Goal: Transaction & Acquisition: Purchase product/service

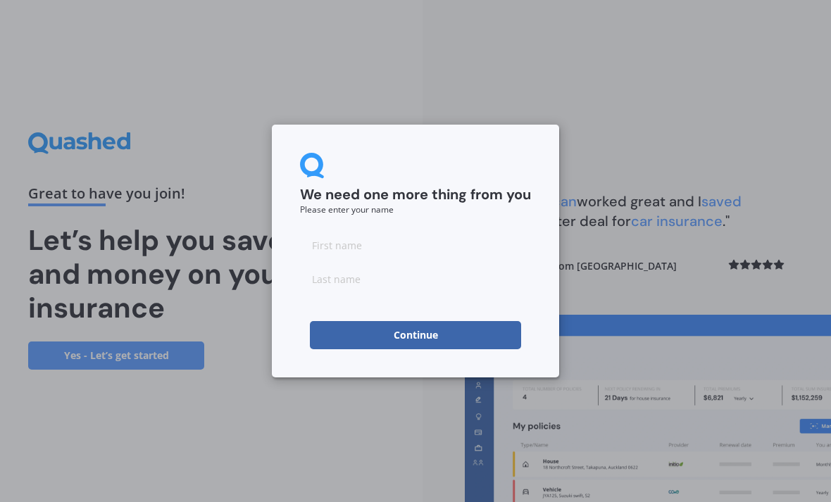
click at [413, 239] on input at bounding box center [415, 245] width 231 height 28
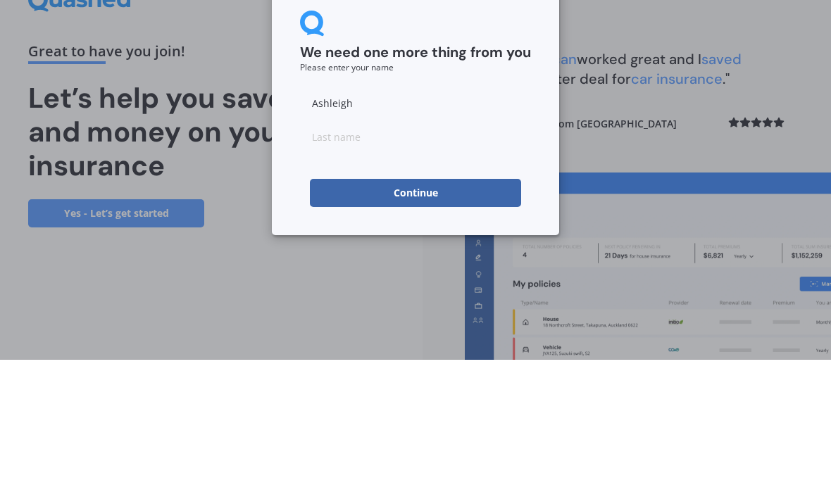
type input "Ashleigh"
click at [338, 265] on input at bounding box center [415, 279] width 231 height 28
type input "Blakemore"
click at [369, 321] on button "Continue" at bounding box center [415, 335] width 211 height 28
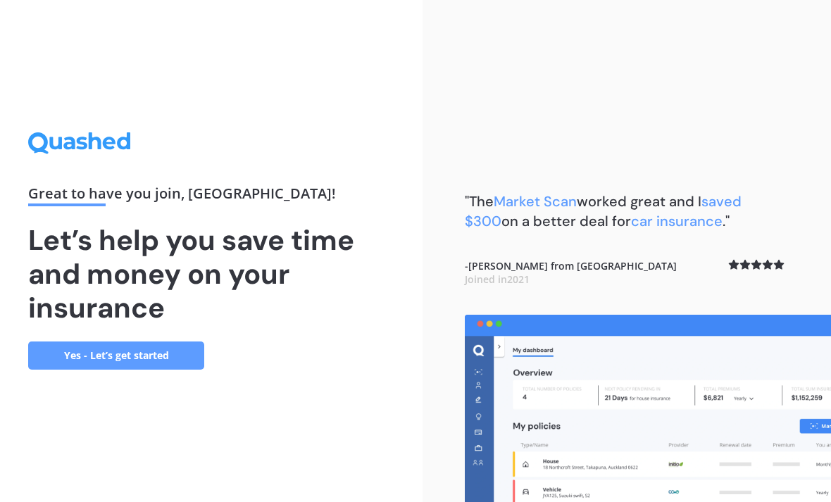
click at [141, 341] on link "Yes - Let’s get started" at bounding box center [116, 355] width 176 height 28
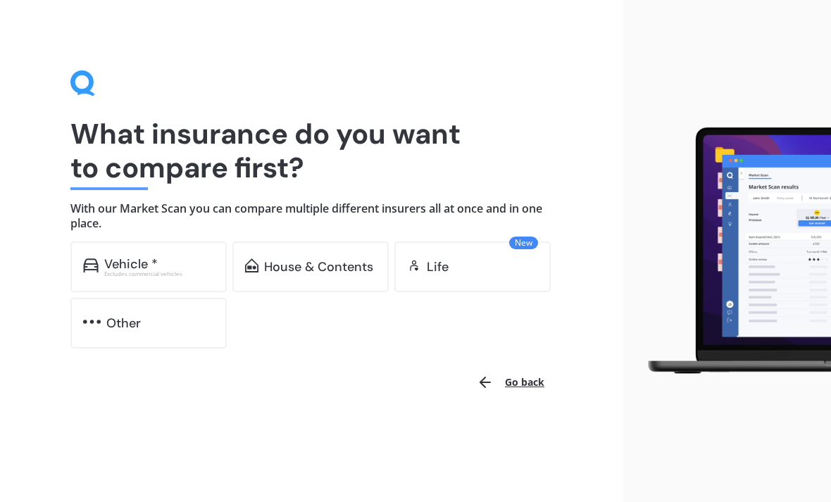
click at [150, 271] on div "Excludes commercial vehicles" at bounding box center [159, 274] width 110 height 6
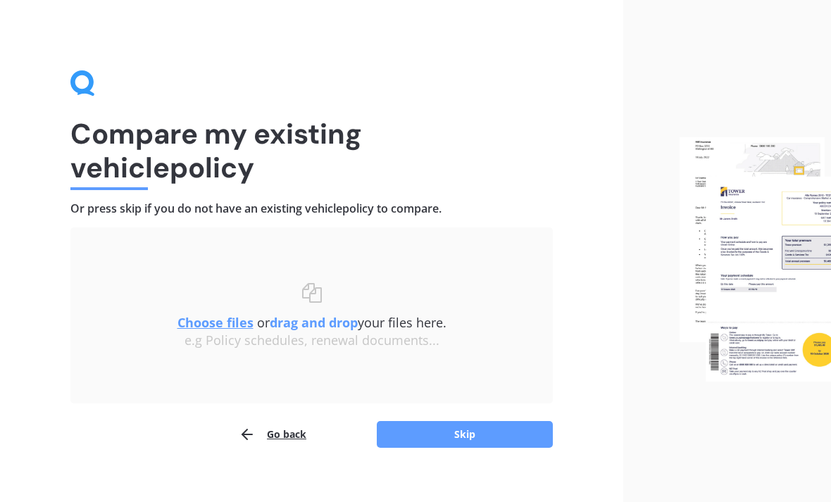
click at [424, 429] on button "Skip" at bounding box center [465, 434] width 176 height 27
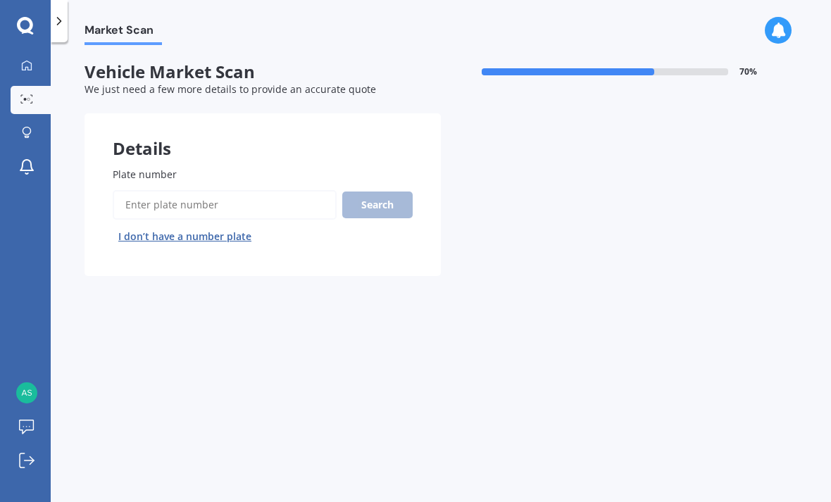
click at [183, 203] on input "Plate number" at bounding box center [225, 205] width 224 height 30
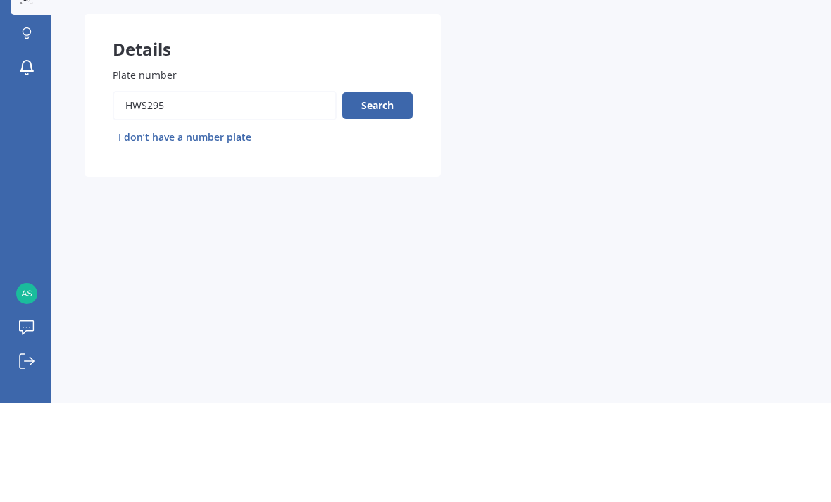
type input "Hws295"
click at [391, 191] on button "Search" at bounding box center [377, 204] width 70 height 27
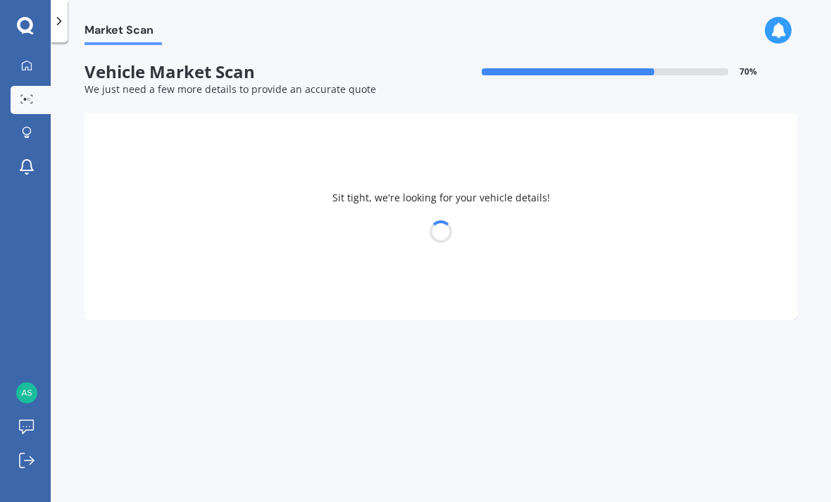
select select "VOLKSWAGEN"
select select "GOLF"
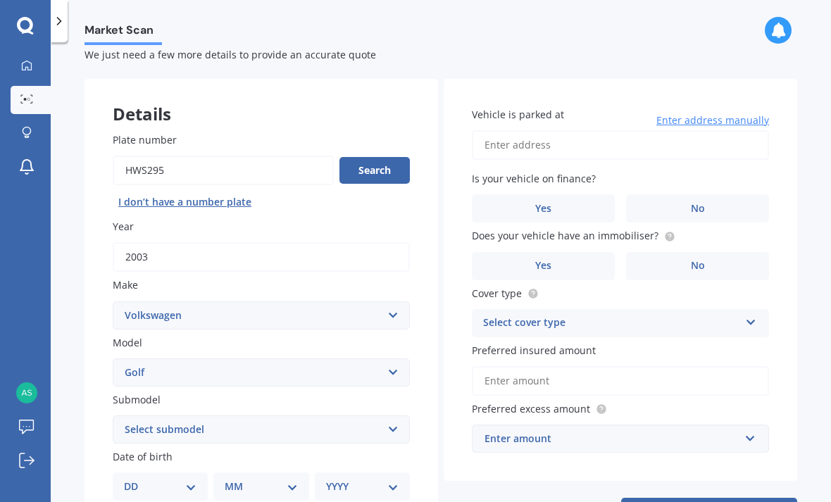
scroll to position [37, 0]
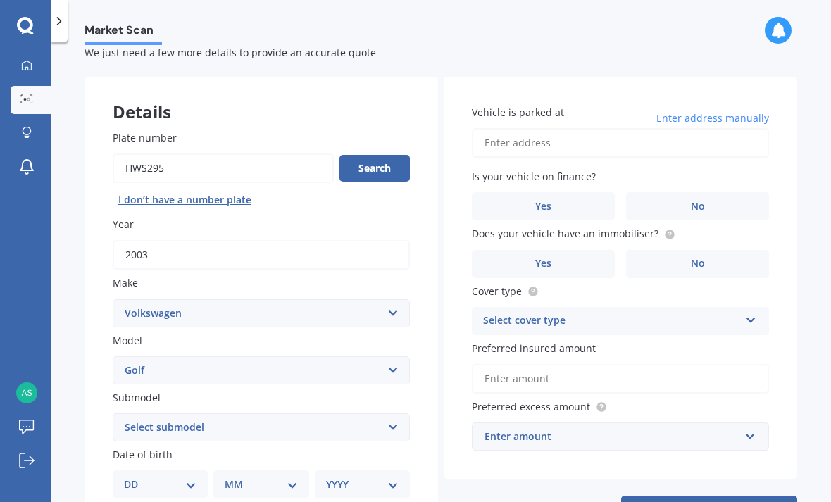
click at [738, 192] on label "No" at bounding box center [697, 206] width 143 height 28
click at [0, 0] on input "No" at bounding box center [0, 0] width 0 height 0
click at [734, 250] on label "No" at bounding box center [697, 264] width 143 height 28
click at [0, 0] on input "No" at bounding box center [0, 0] width 0 height 0
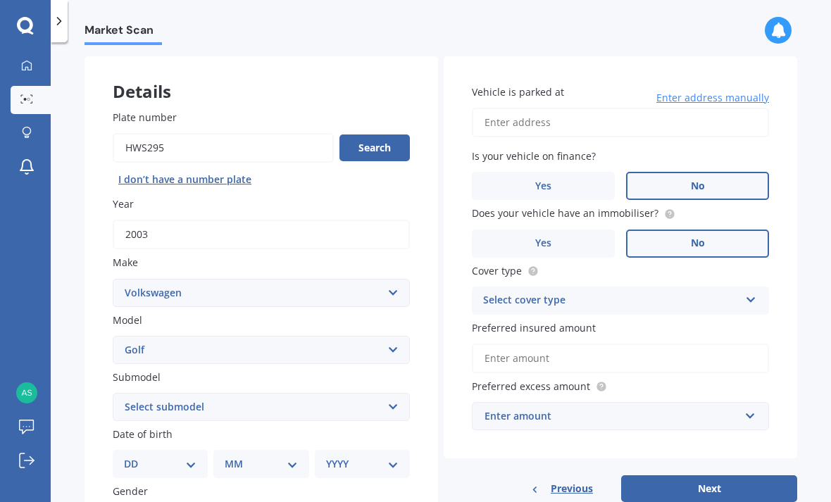
scroll to position [65, 0]
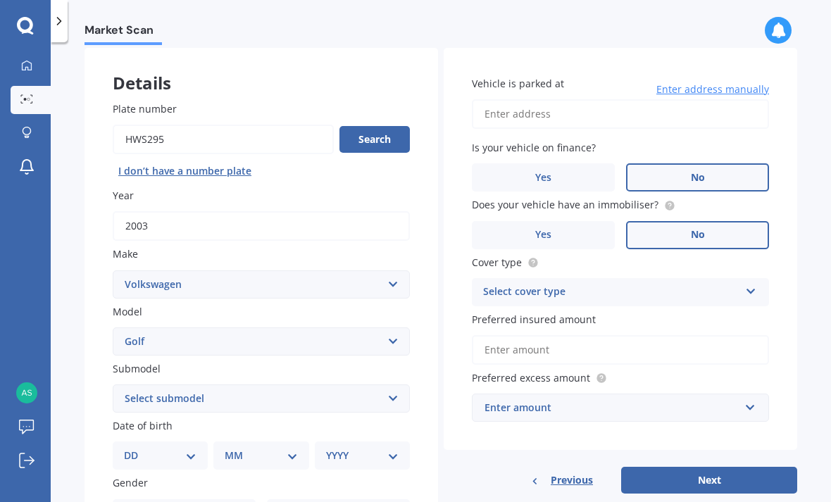
click at [742, 278] on div "Select cover type Comprehensive Third Party, Fire & Theft Third Party" at bounding box center [620, 292] width 297 height 28
click at [541, 313] on span "Comprehensive" at bounding box center [521, 319] width 75 height 13
click at [730, 335] on input "Preferred insured amount" at bounding box center [620, 350] width 297 height 30
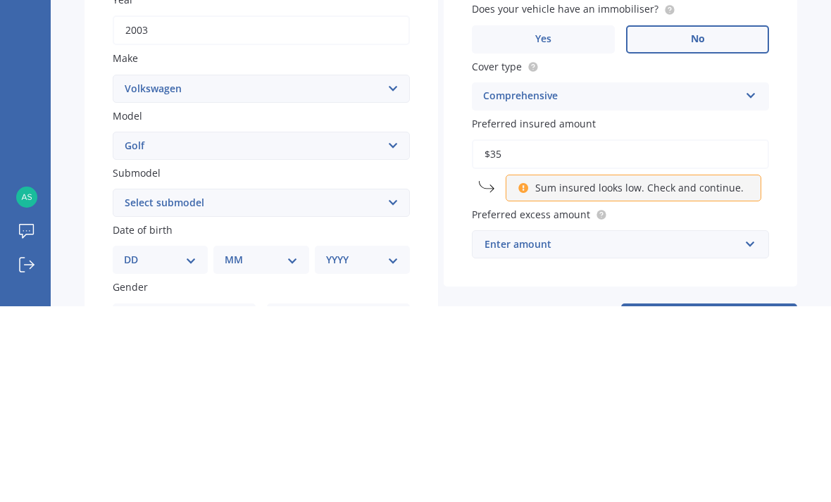
type input "$3"
type input "$4,000"
click at [807, 142] on div "Market Scan Vehicle Market Scan 70 % We just need a few more details to provide…" at bounding box center [441, 275] width 780 height 460
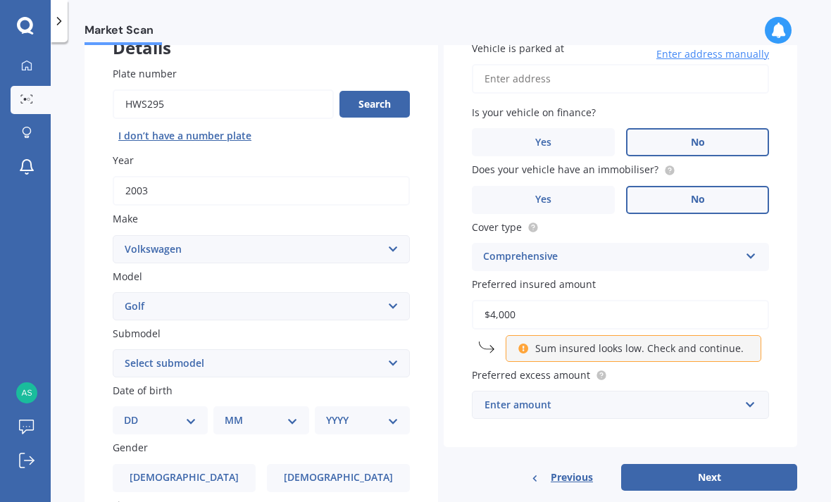
scroll to position [103, 0]
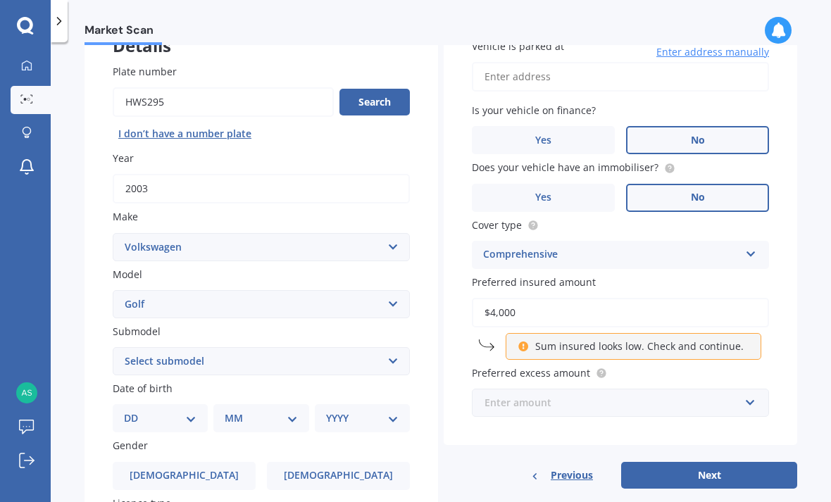
click at [743, 389] on input "text" at bounding box center [615, 402] width 284 height 27
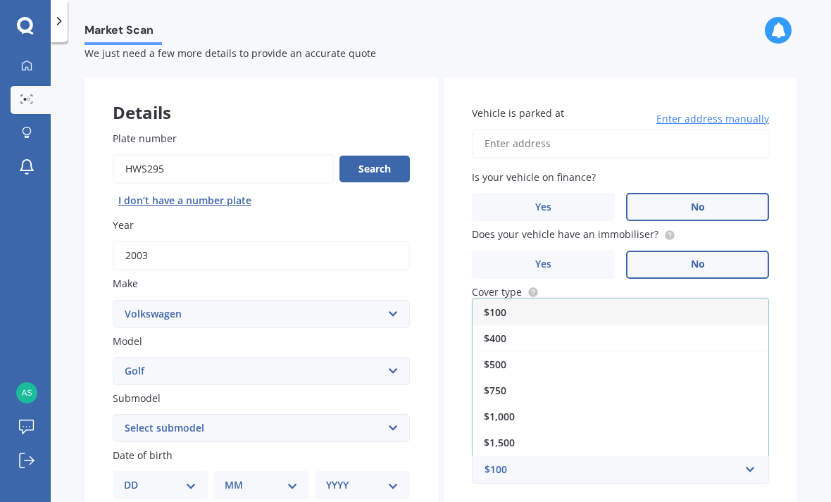
scroll to position [73, 0]
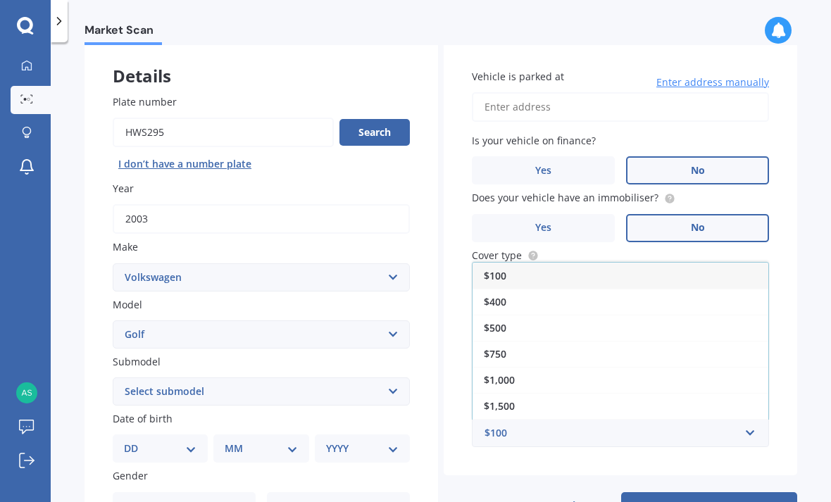
click at [803, 287] on div "Market Scan Vehicle Market Scan 70 % We just need a few more details to provide…" at bounding box center [441, 275] width 780 height 460
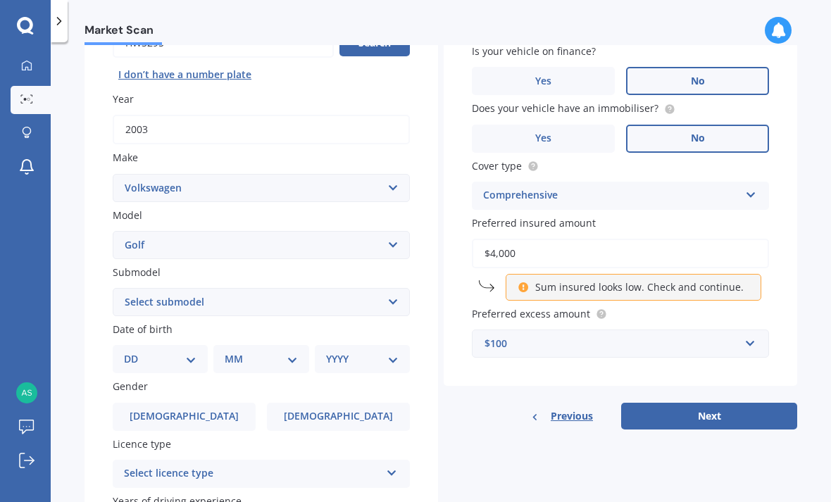
scroll to position [175, 0]
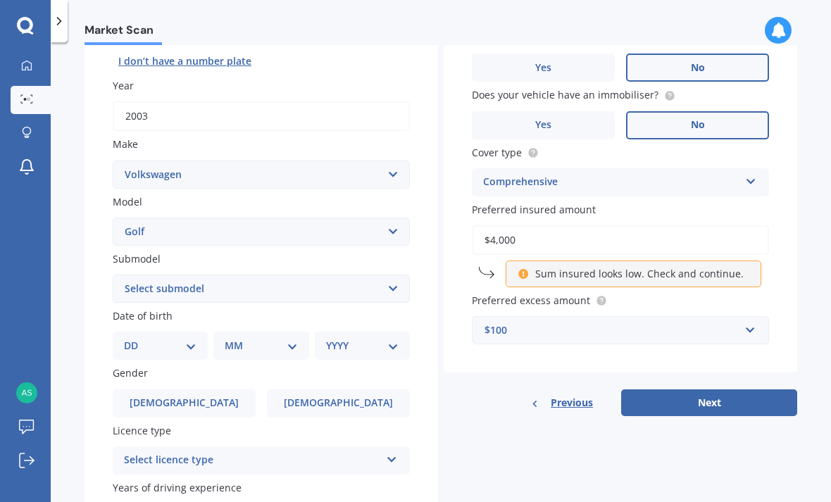
click at [342, 389] on label "Female" at bounding box center [338, 403] width 143 height 28
click at [0, 0] on input "Female" at bounding box center [0, 0] width 0 height 0
click at [160, 338] on select "DD 01 02 03 04 05 06 07 08 09 10 11 12 13 14 15 16 17 18 19 20 21 22 23 24 25 2…" at bounding box center [160, 345] width 73 height 15
select select "29"
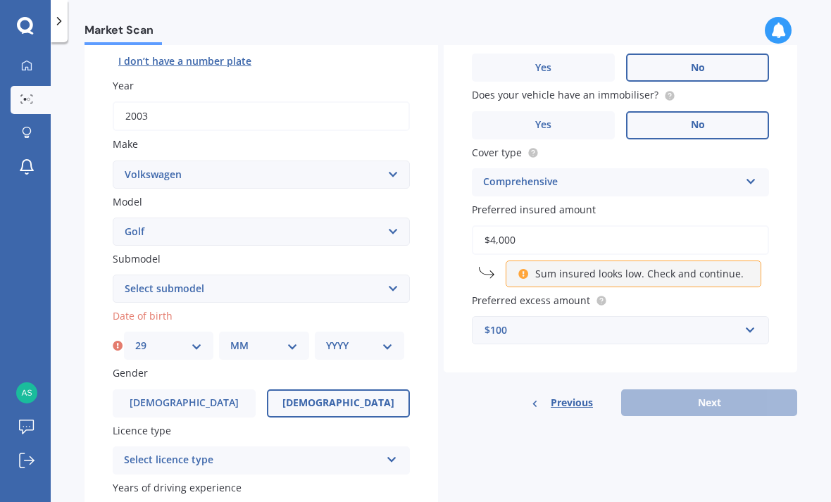
click at [236, 338] on select "MM 01 02 03 04 05 06 07 08 09 10 11 12" at bounding box center [263, 345] width 67 height 15
select select "10"
click at [318, 332] on div "YYYY 2025 2024 2023 2022 2021 2020 2019 2018 2017 2016 2015 2014 2013 2012 2011…" at bounding box center [359, 346] width 89 height 28
click at [363, 338] on select "YYYY 2025 2024 2023 2022 2021 2020 2019 2018 2017 2016 2015 2014 2013 2012 2011…" at bounding box center [359, 345] width 67 height 15
select select "2004"
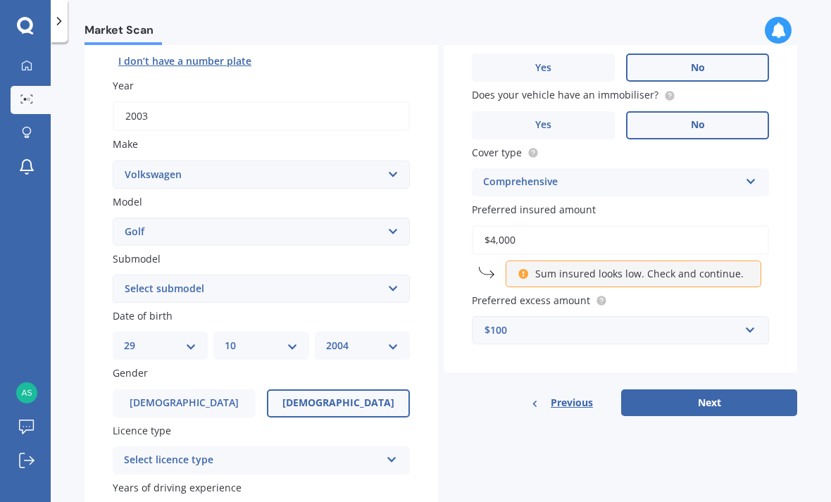
click at [146, 275] on select "Select submodel (All other) 1.4 GT TSI 1.4 TSI 1.6 1.6 FSI 1.6 TSI 1.8 1.9 TDI …" at bounding box center [261, 289] width 297 height 28
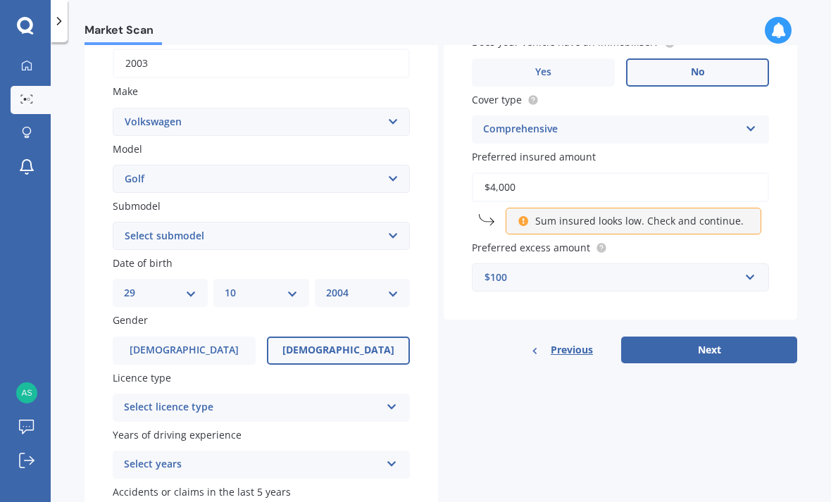
scroll to position [251, 0]
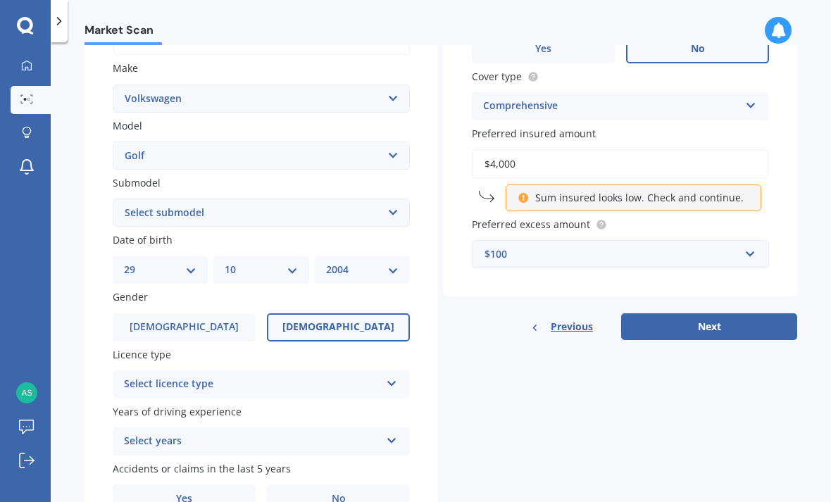
click at [134, 376] on div "Select licence type" at bounding box center [252, 384] width 256 height 17
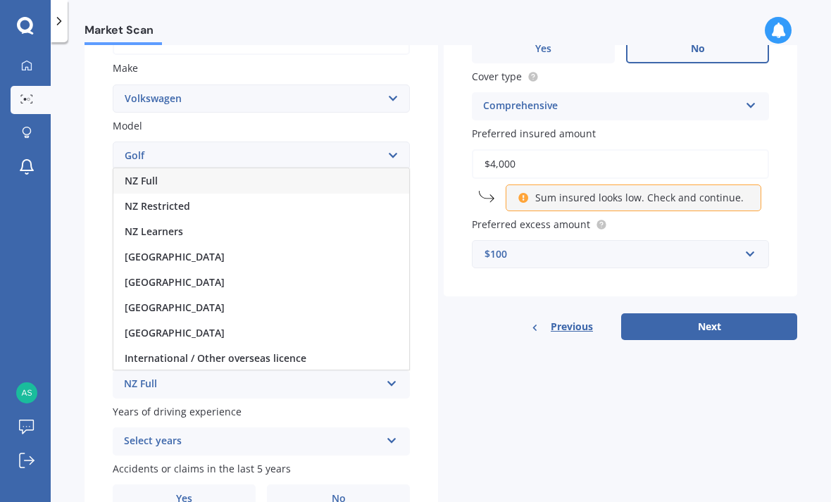
click at [133, 174] on span "NZ Full" at bounding box center [141, 180] width 33 height 13
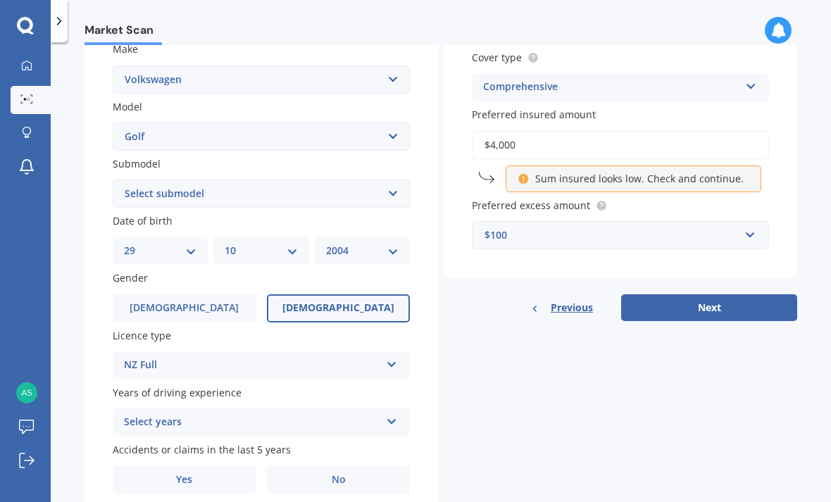
scroll to position [270, 0]
click at [143, 415] on div "Select years" at bounding box center [252, 423] width 256 height 17
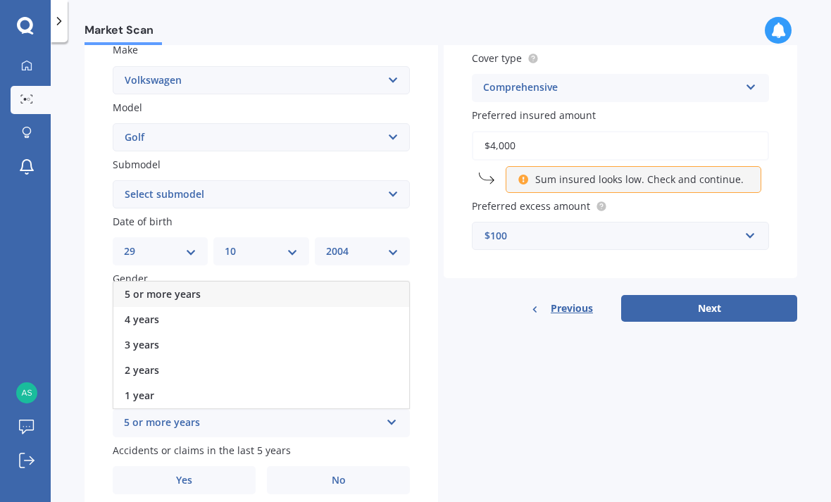
click at [140, 313] on span "4 years" at bounding box center [142, 319] width 34 height 13
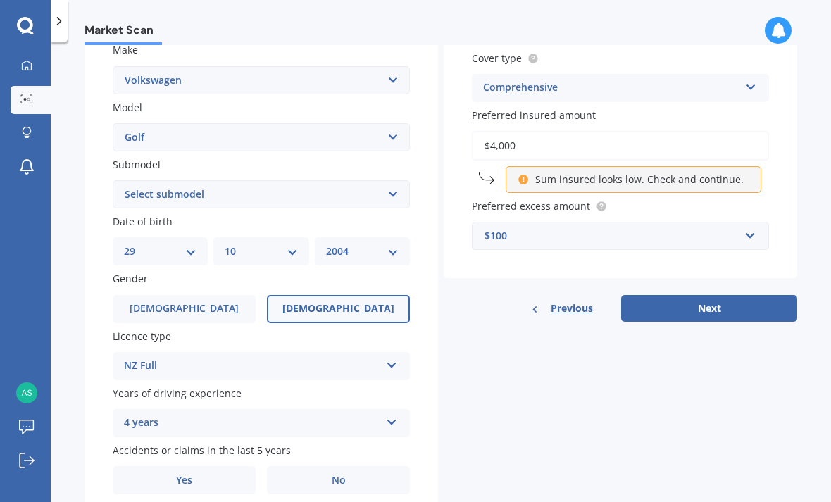
click at [139, 415] on div "4 years" at bounding box center [252, 423] width 256 height 17
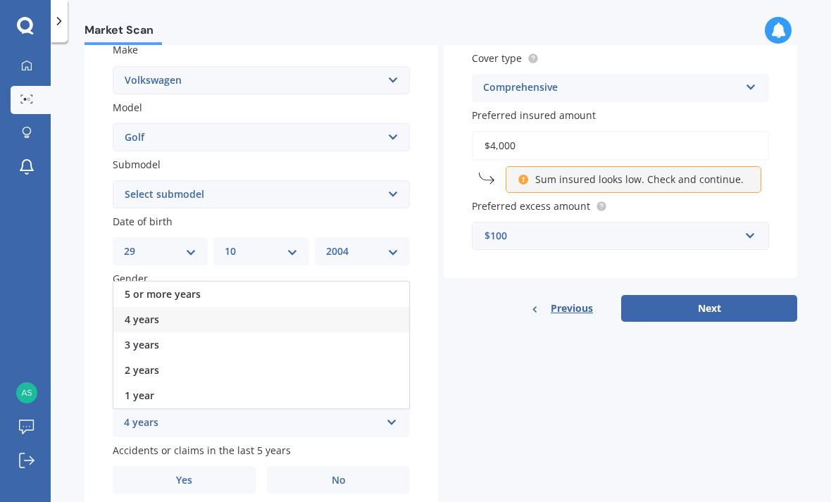
click at [358, 466] on label "No" at bounding box center [338, 480] width 143 height 28
click at [0, 0] on input "No" at bounding box center [0, 0] width 0 height 0
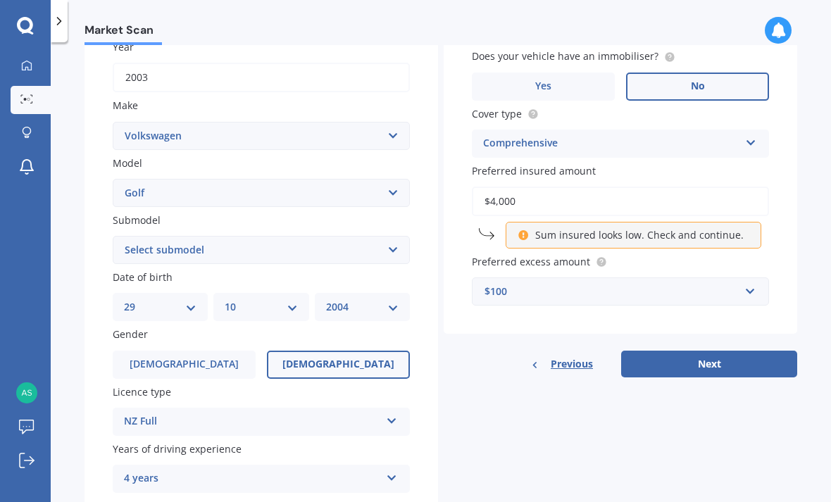
scroll to position [213, 0]
click at [755, 279] on input "text" at bounding box center [615, 292] width 284 height 27
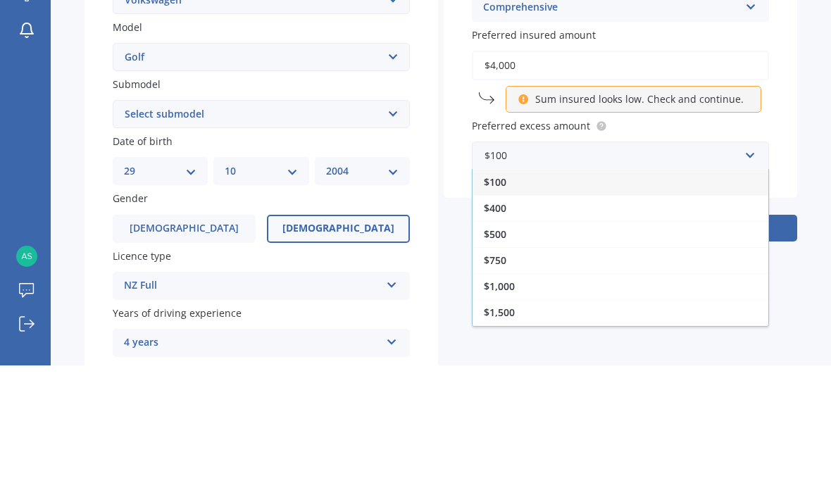
click at [803, 137] on div "Market Scan Vehicle Market Scan 70 % We just need a few more details to provide…" at bounding box center [441, 275] width 780 height 460
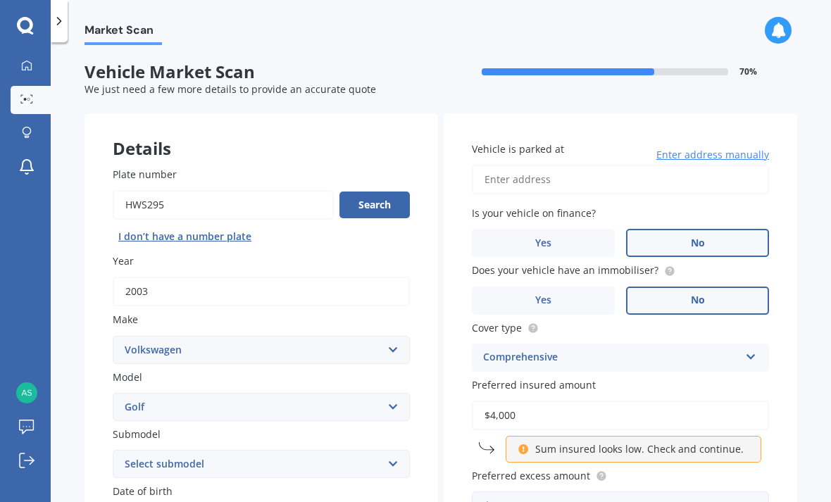
scroll to position [-1, 0]
click at [558, 165] on input "Vehicle is parked at" at bounding box center [620, 180] width 297 height 30
type input "230 River Road, Elgin, Ashburton 7777"
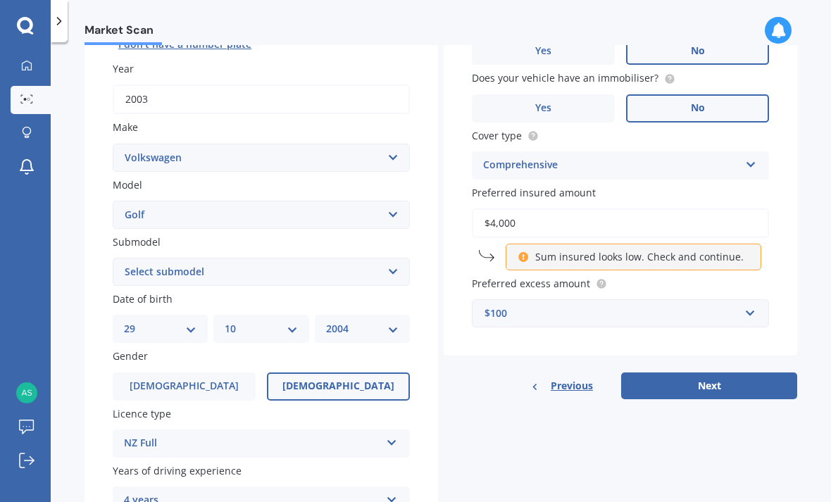
scroll to position [206, 0]
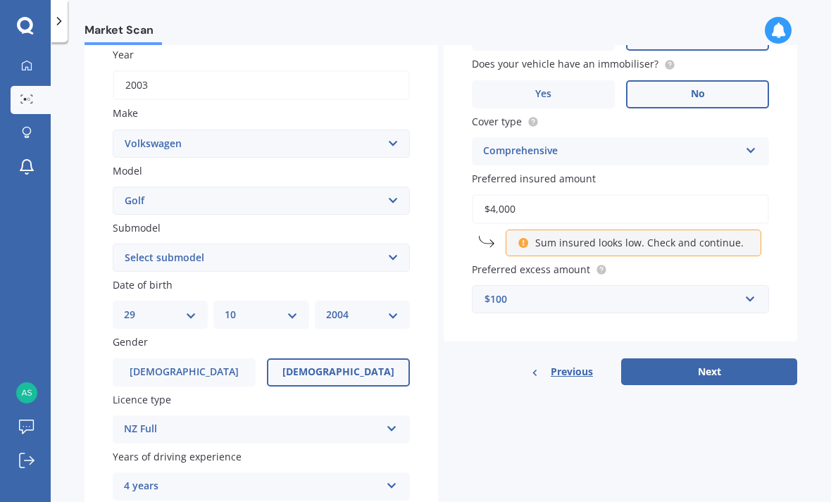
click at [761, 358] on button "Next" at bounding box center [709, 371] width 176 height 27
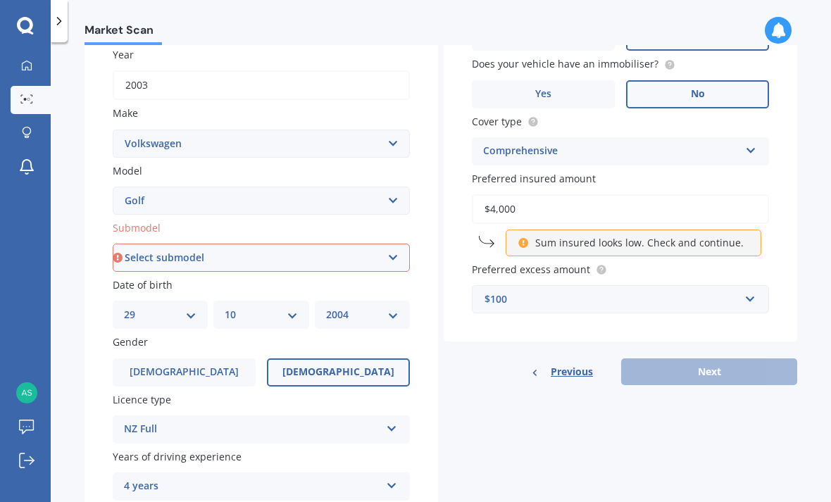
click at [392, 244] on select "Select submodel (All other) 1.4 GT TSI 1.4 TSI 1.6 1.6 FSI 1.6 TSI 1.8 1.9 TDI …" at bounding box center [261, 258] width 297 height 28
select select "1.6"
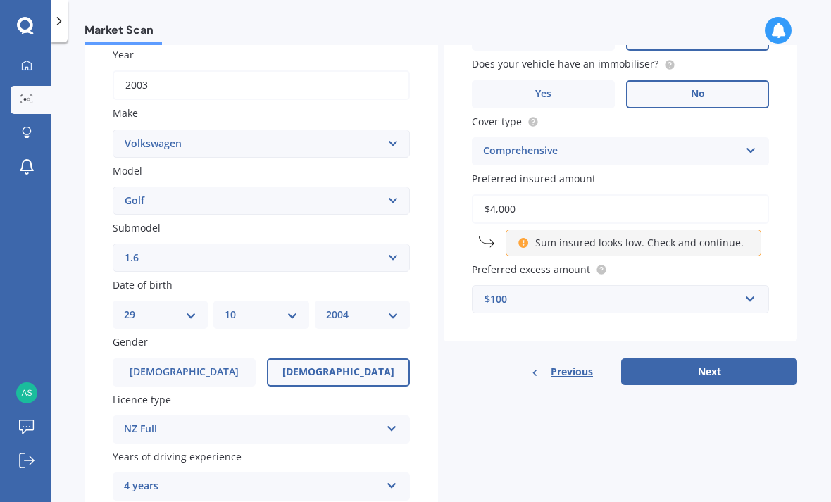
click at [763, 358] on button "Next" at bounding box center [709, 371] width 176 height 27
select select "29"
select select "10"
select select "2004"
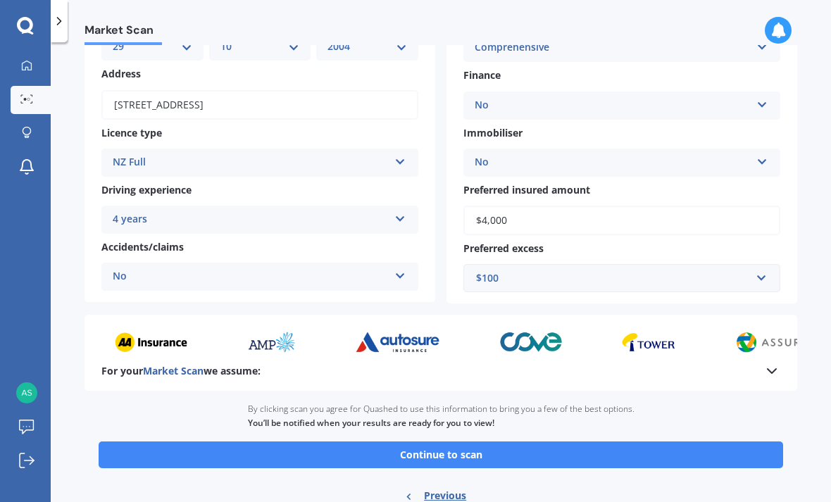
scroll to position [170, 0]
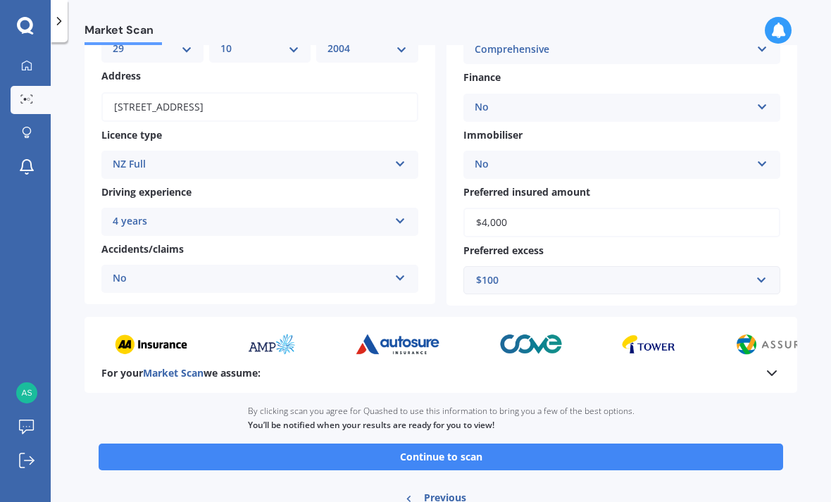
click at [736, 443] on button "Continue to scan" at bounding box center [441, 456] width 684 height 27
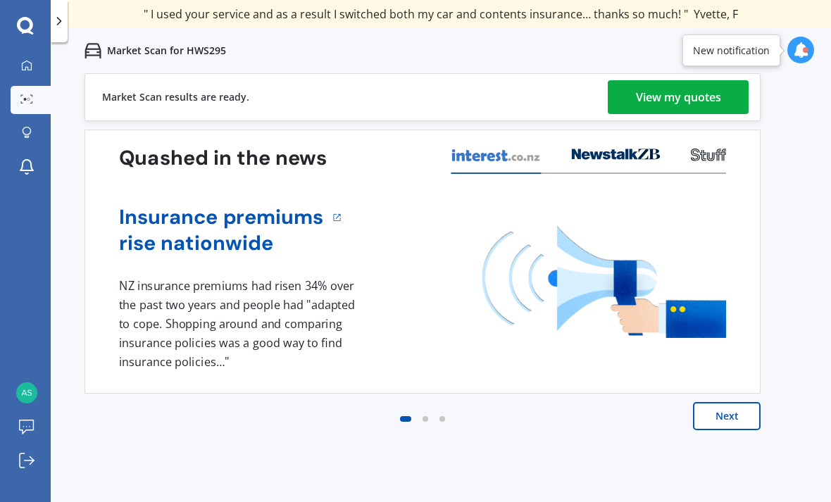
click at [679, 95] on div "View my quotes" at bounding box center [678, 97] width 85 height 34
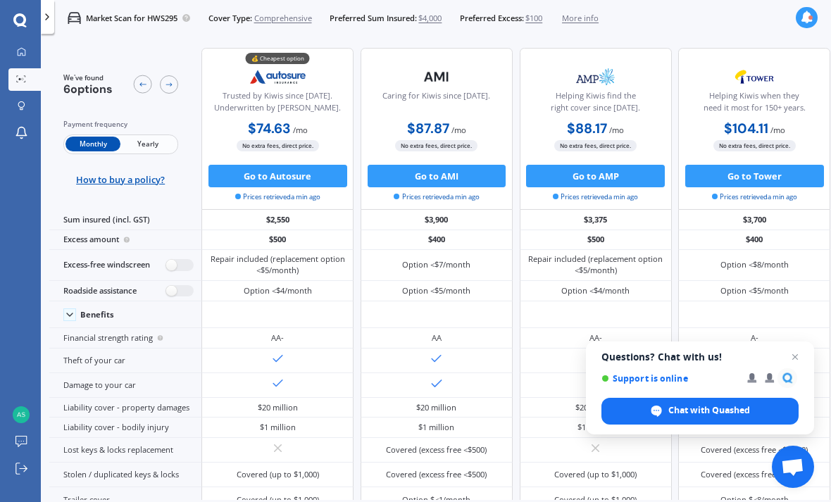
click at [790, 400] on div "Chat with Quashed" at bounding box center [699, 411] width 197 height 27
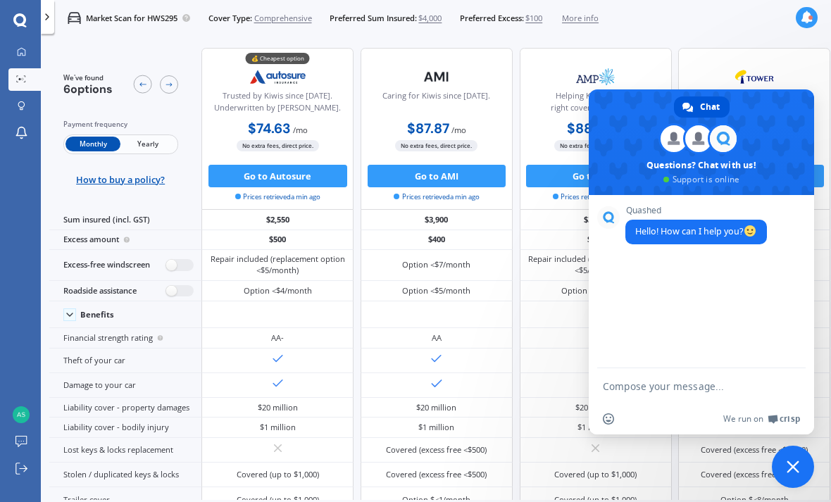
click at [791, 397] on div at bounding box center [788, 387] width 23 height 21
click at [791, 501] on html "We are experiencing high volume of Market Scans . Just a heads up we will have …" at bounding box center [415, 251] width 831 height 502
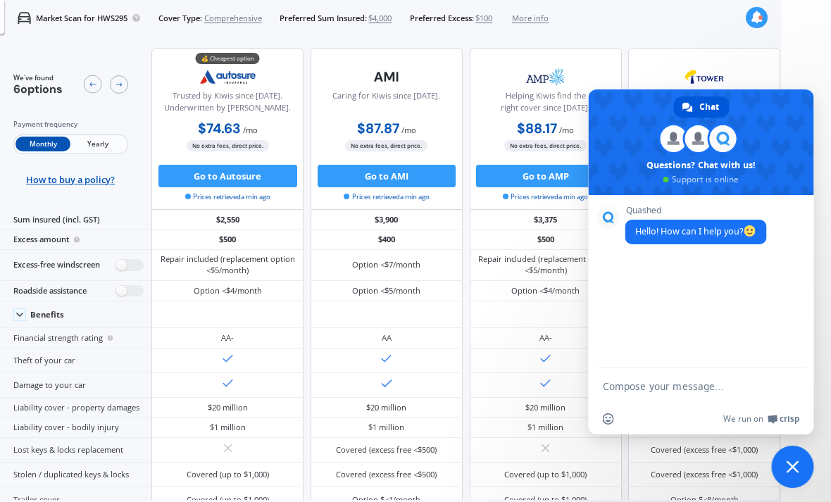
click at [790, 455] on span "Close chat" at bounding box center [793, 467] width 42 height 42
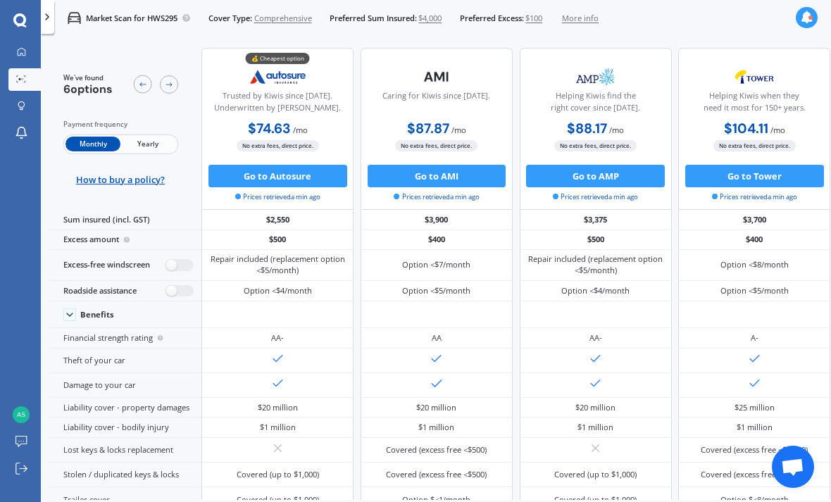
scroll to position [0, 0]
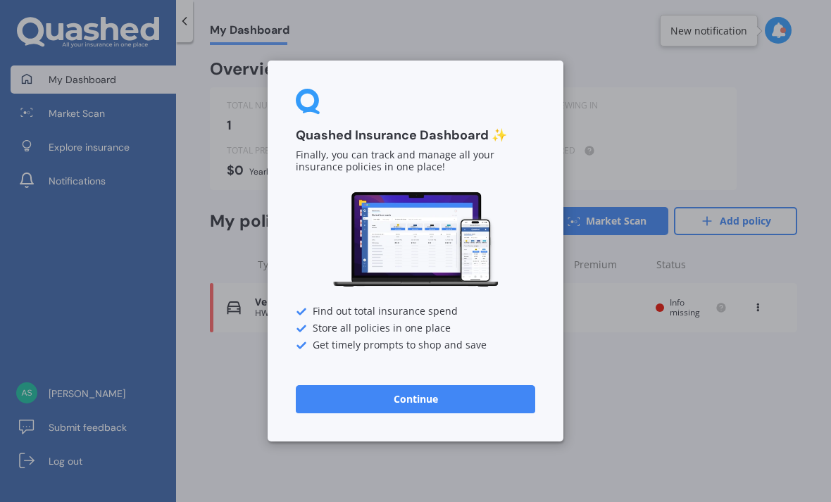
click at [479, 408] on button "Continue" at bounding box center [415, 399] width 239 height 28
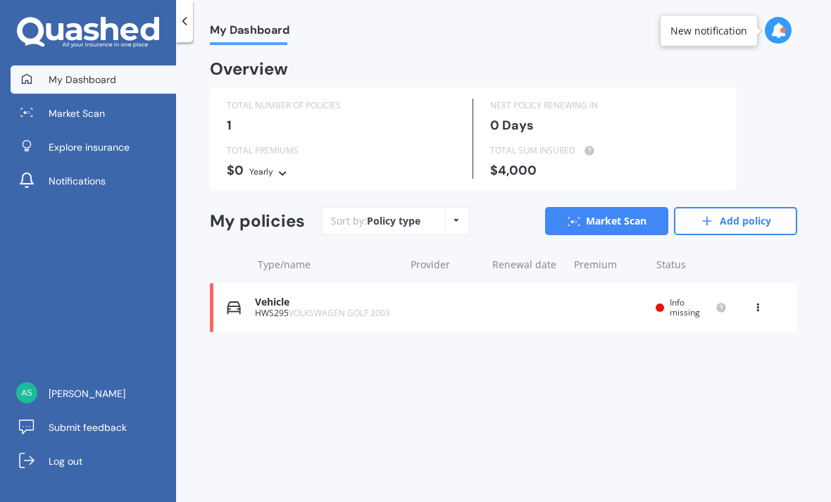
click at [731, 224] on link "Add policy" at bounding box center [735, 221] width 123 height 28
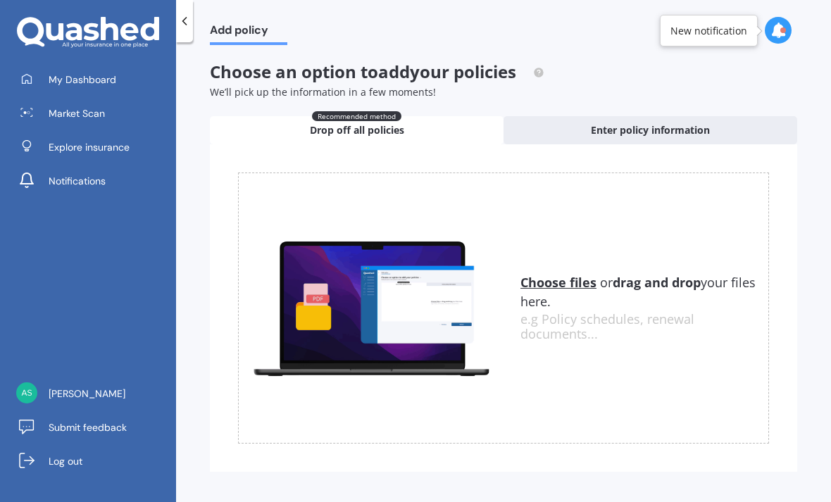
click at [703, 128] on span "Enter policy information" at bounding box center [650, 130] width 119 height 14
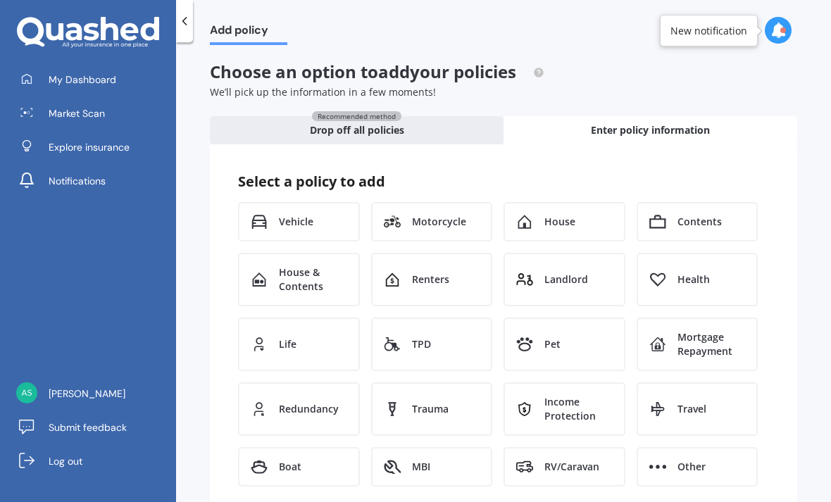
click at [320, 222] on div "Vehicle" at bounding box center [299, 221] width 122 height 39
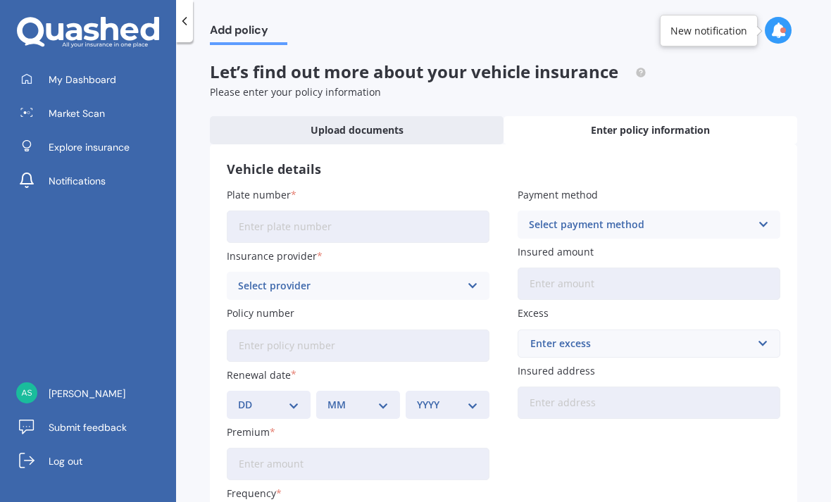
click at [425, 230] on input "Plate number" at bounding box center [358, 226] width 263 height 32
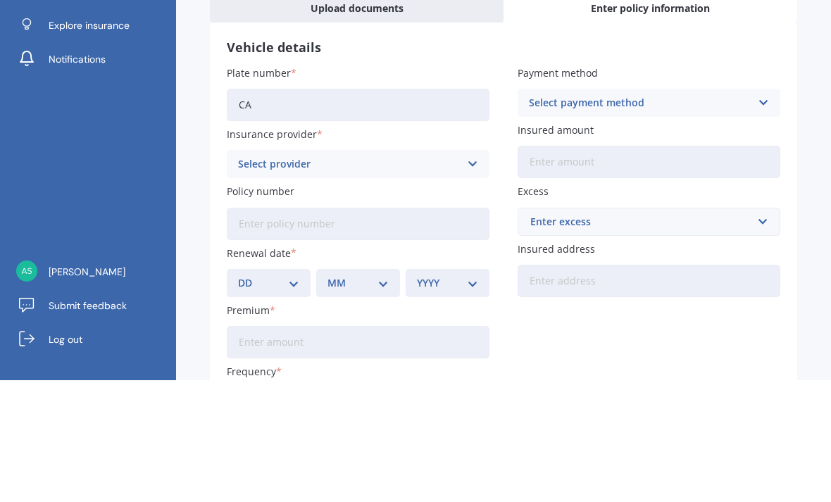
type input "CAW"
click at [437, 278] on div "Select provider" at bounding box center [349, 285] width 222 height 15
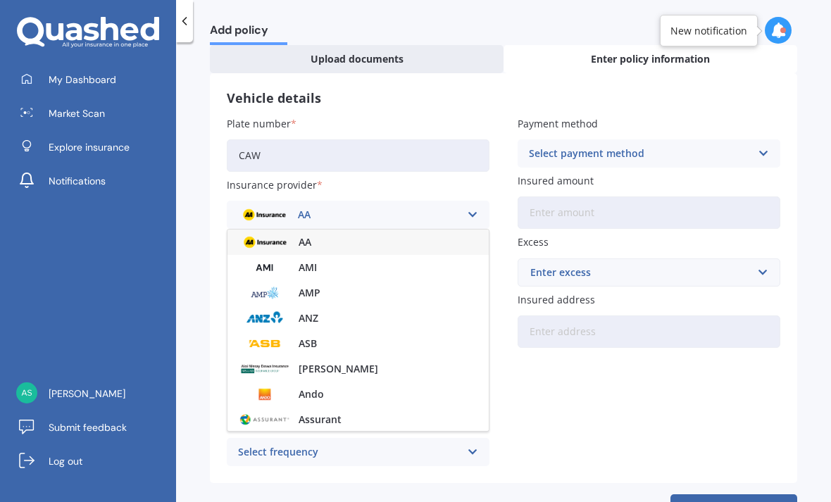
scroll to position [70, 0]
click at [715, 368] on div "Plate number CAW Insurance provider AA AA AMI AMP ANZ ASB Aioi Nissay Dowa Ando…" at bounding box center [503, 292] width 553 height 351
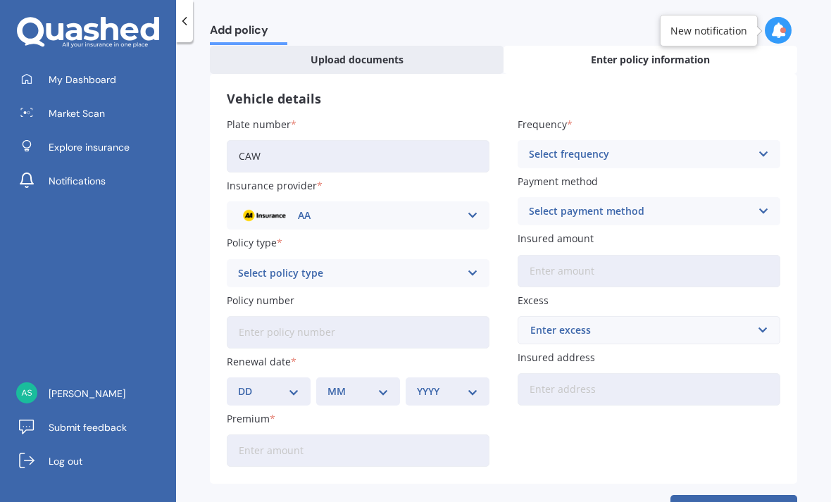
click at [470, 215] on icon at bounding box center [472, 215] width 12 height 15
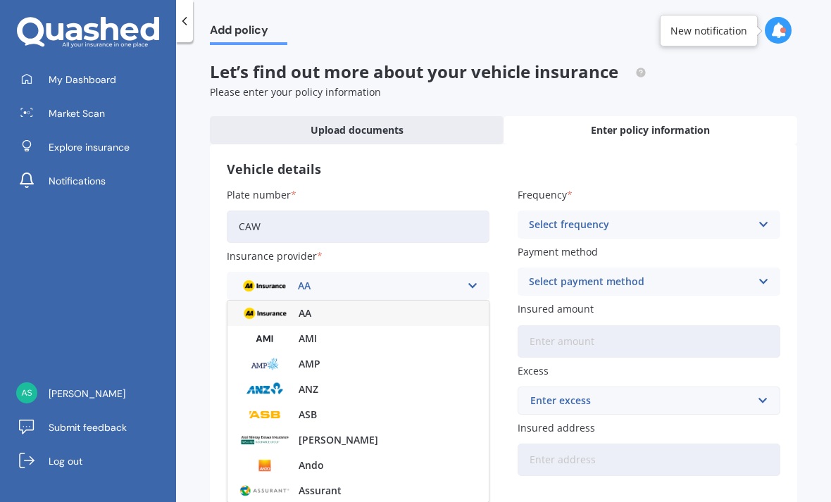
scroll to position [0, 0]
click at [188, 41] on div at bounding box center [184, 21] width 17 height 42
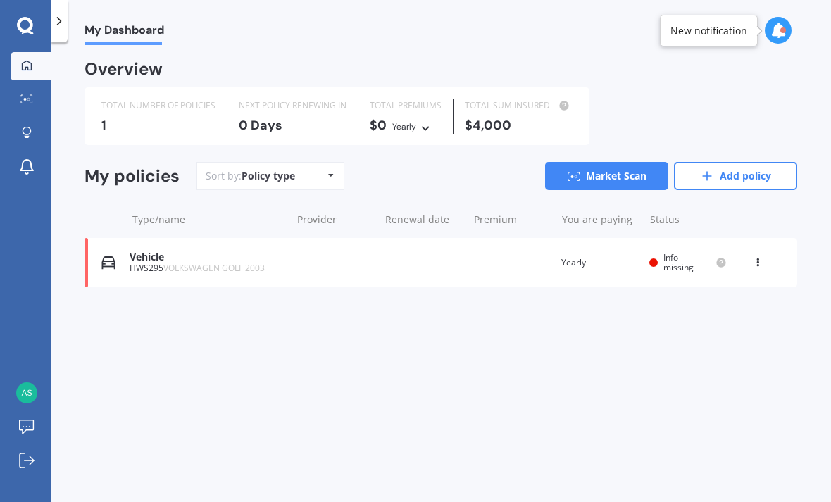
click at [30, 99] on circle at bounding box center [28, 99] width 3 height 3
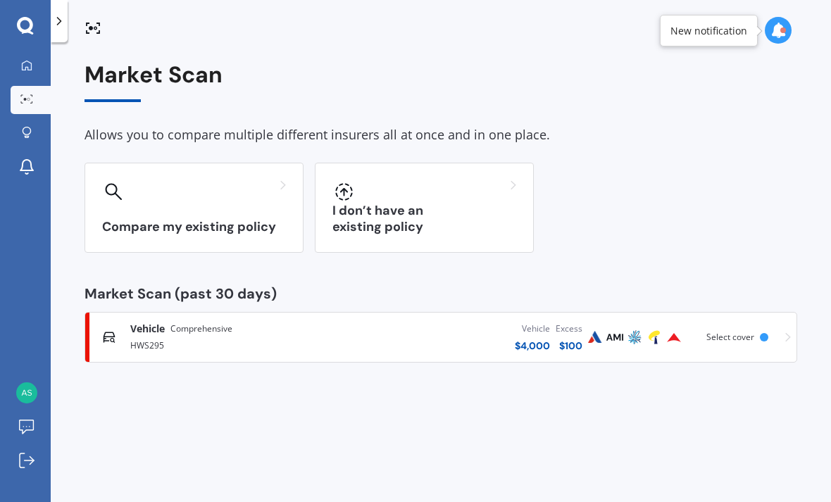
click at [22, 28] on icon at bounding box center [25, 26] width 17 height 18
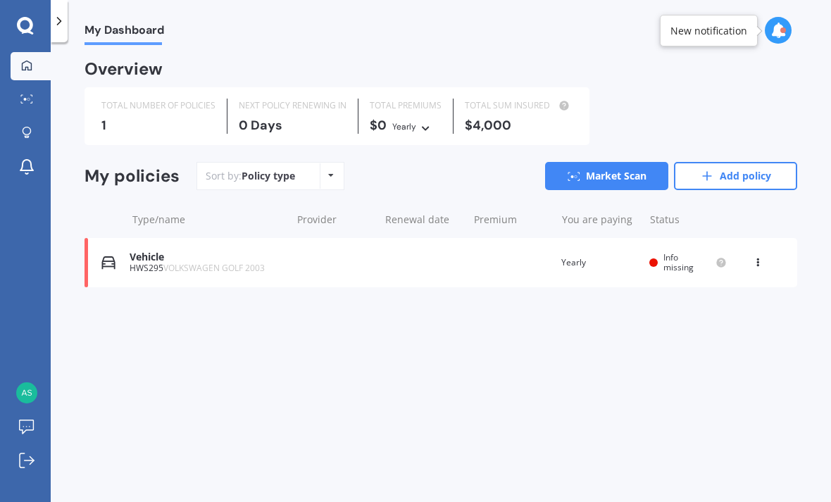
click at [17, 21] on icon at bounding box center [25, 26] width 17 height 18
click at [757, 256] on icon at bounding box center [758, 260] width 10 height 8
click at [713, 390] on div "My Dashboard Overview TOTAL NUMBER OF POLICIES 1 NEXT POLICY RENEWING IN 0 Days…" at bounding box center [441, 275] width 780 height 460
click at [166, 262] on span "VOLKSWAGEN GOLF 2003" at bounding box center [213, 268] width 101 height 12
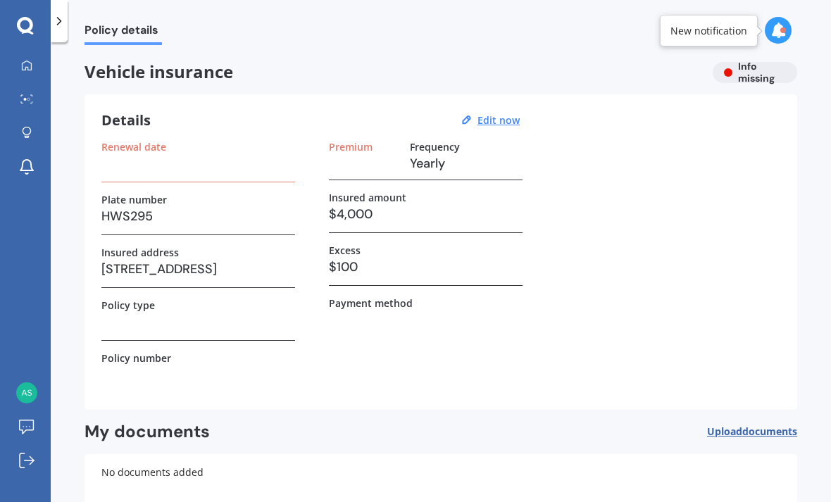
click at [24, 52] on link "My Dashboard" at bounding box center [31, 66] width 40 height 28
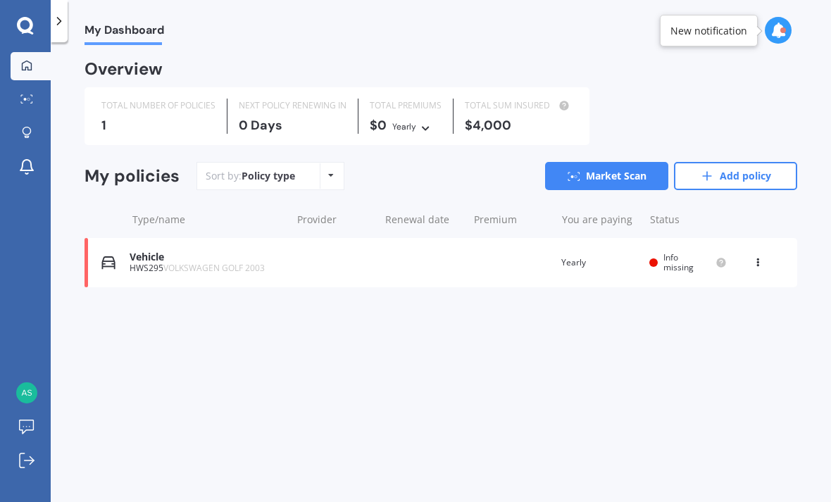
click at [25, 98] on circle at bounding box center [25, 99] width 3 height 3
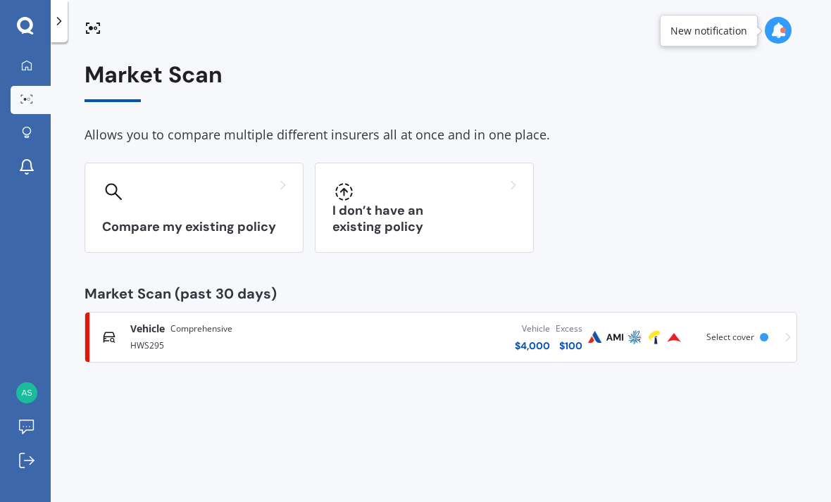
click at [25, 127] on icon at bounding box center [27, 133] width 10 height 12
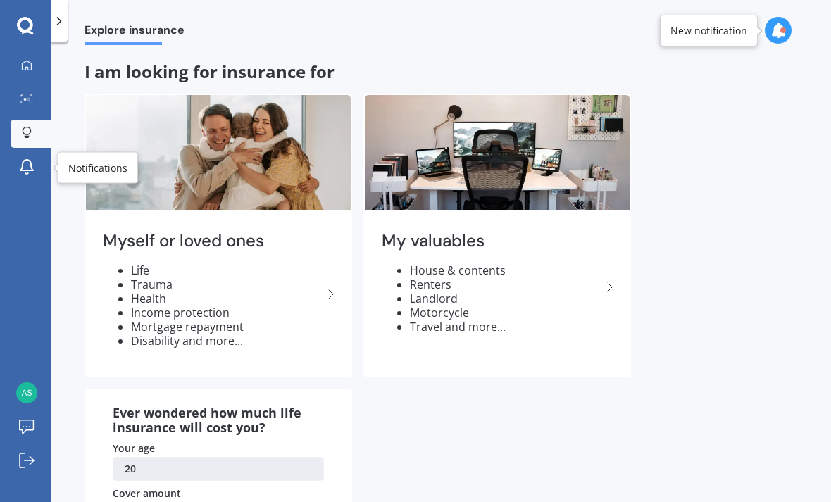
click at [26, 158] on icon at bounding box center [26, 166] width 17 height 17
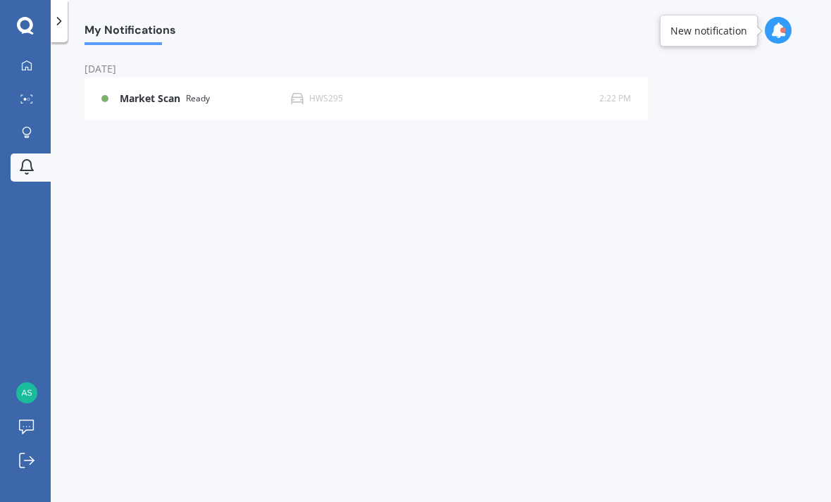
click at [27, 127] on icon at bounding box center [27, 133] width 10 height 12
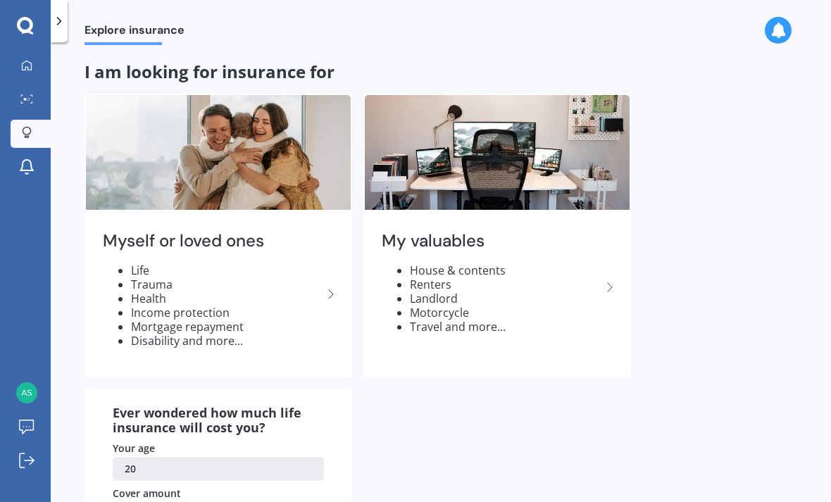
click at [448, 277] on li "Renters" at bounding box center [505, 284] width 191 height 14
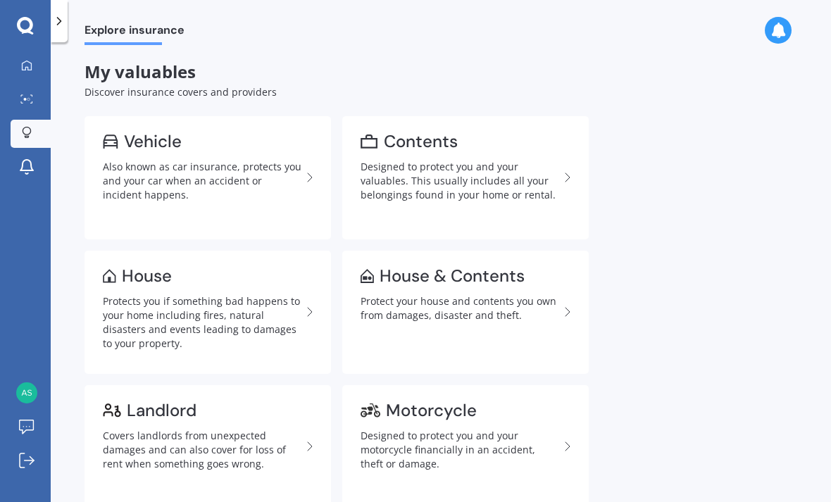
click at [139, 160] on div "Also known as car insurance, protects you and your car when an accident or inci…" at bounding box center [202, 181] width 199 height 42
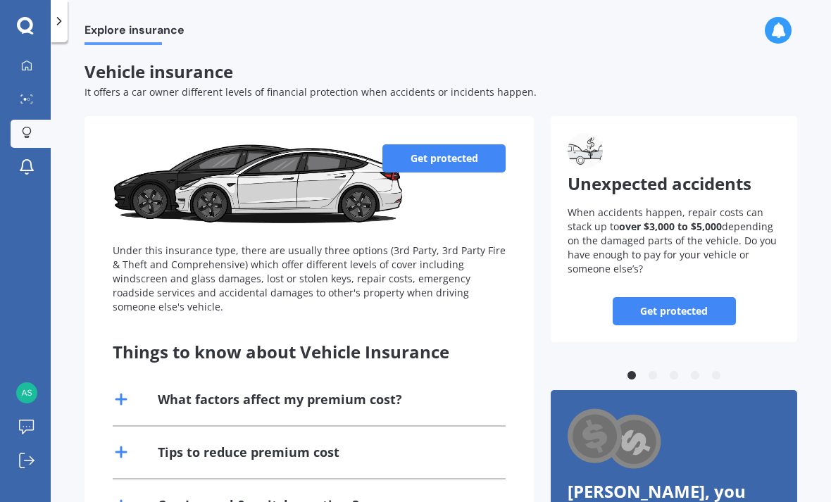
click at [460, 144] on link "Get protected" at bounding box center [443, 158] width 123 height 28
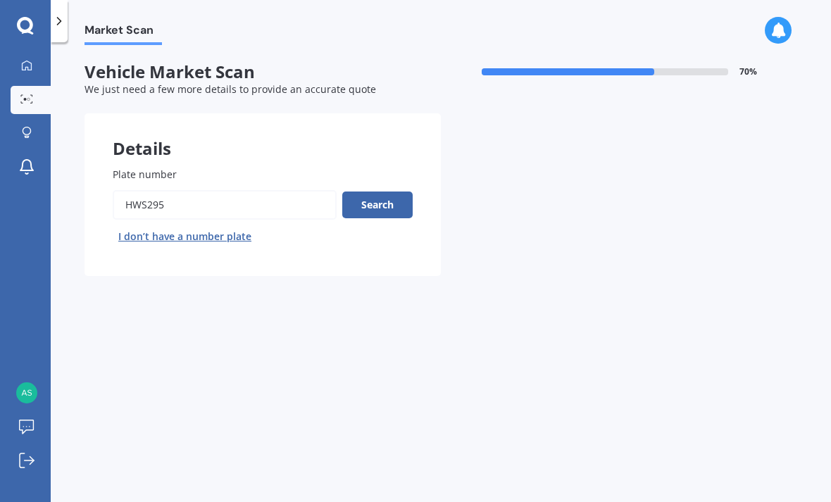
click at [182, 190] on input "Plate number" at bounding box center [225, 205] width 224 height 30
type input "H"
type input "Caw344"
click at [363, 191] on button "Search" at bounding box center [377, 204] width 70 height 27
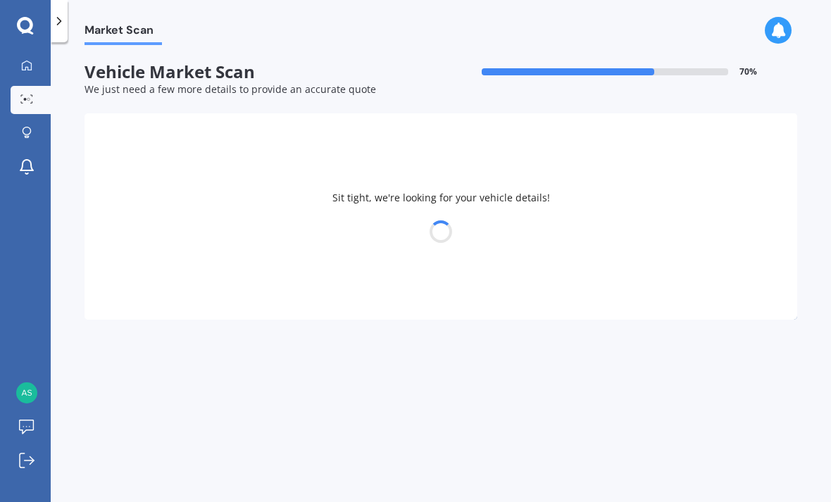
select select "ISUZU"
select select "BIGHORN"
select select "29"
select select "10"
select select "2004"
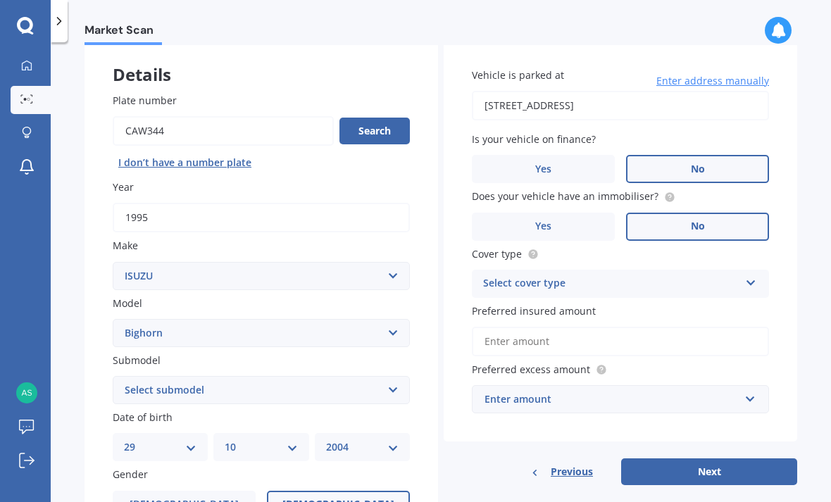
scroll to position [75, 0]
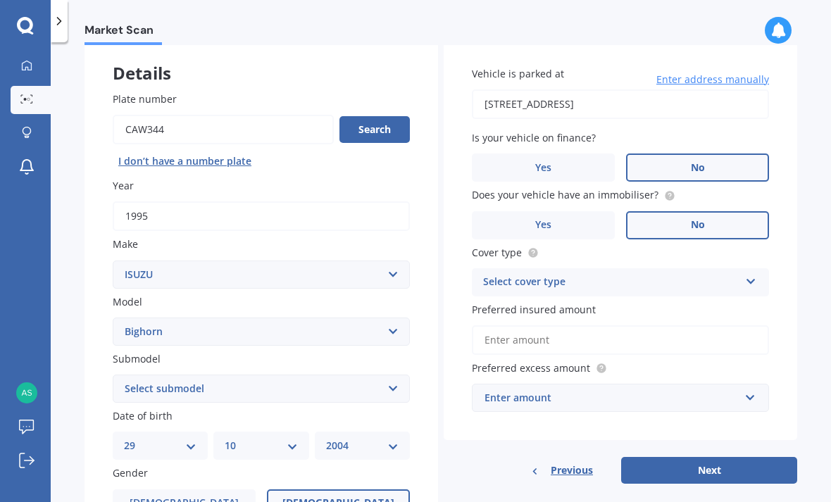
click at [135, 375] on select "Select submodel Diesel Non-Turbo Diesel Turbo Petrol Non-Turbo Petrol Turbo" at bounding box center [261, 389] width 297 height 28
select select "DIESEL TURBO"
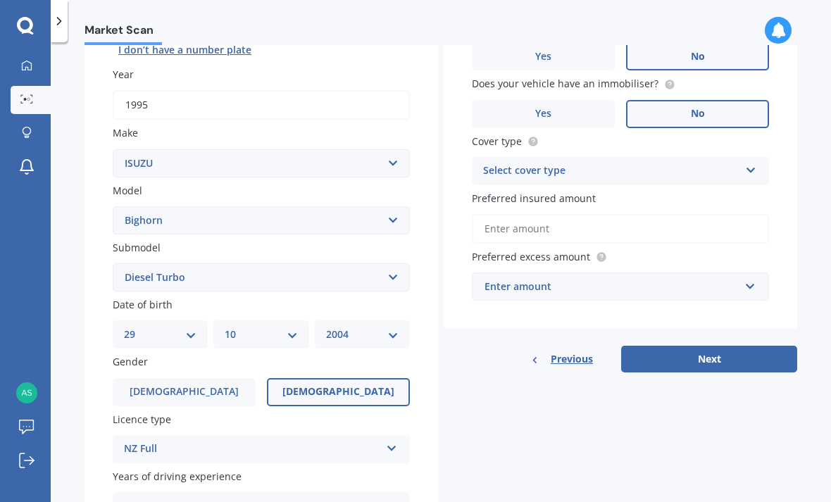
scroll to position [161, 0]
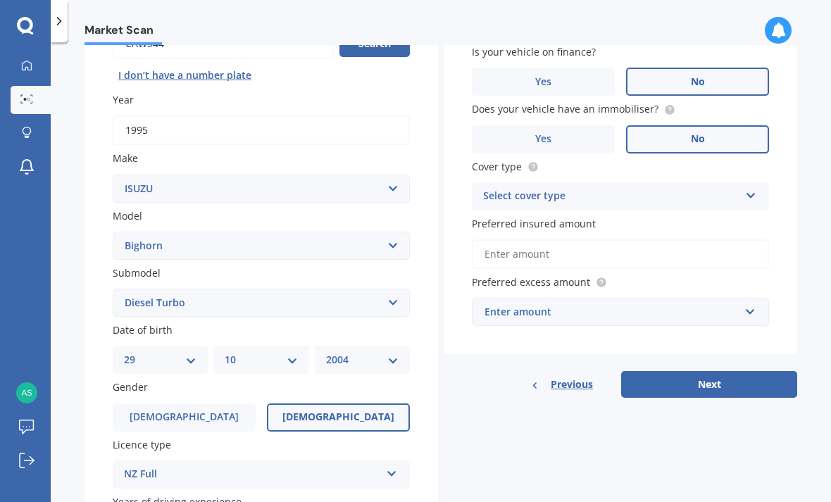
click at [741, 182] on div "Select cover type Comprehensive Third Party, Fire & Theft Third Party" at bounding box center [620, 196] width 297 height 28
click at [581, 242] on span "Third Party, Fire & Theft" at bounding box center [541, 248] width 115 height 13
click at [733, 239] on input "Preferred insured amount" at bounding box center [620, 254] width 297 height 30
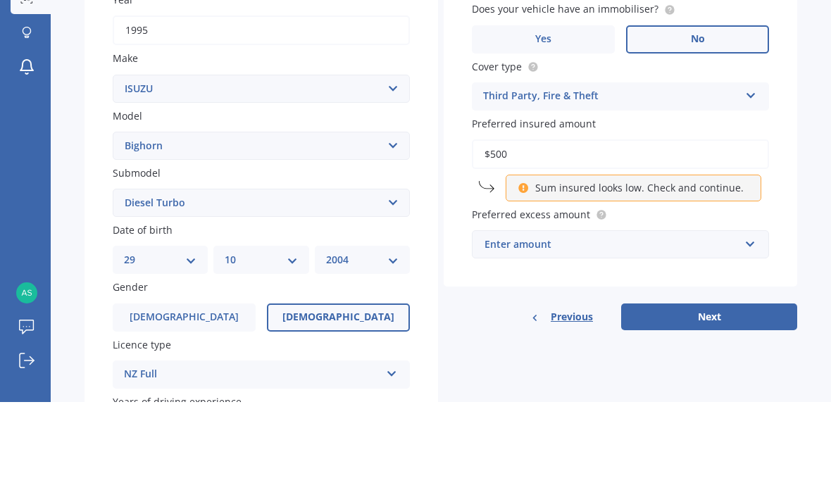
type input "$5,000"
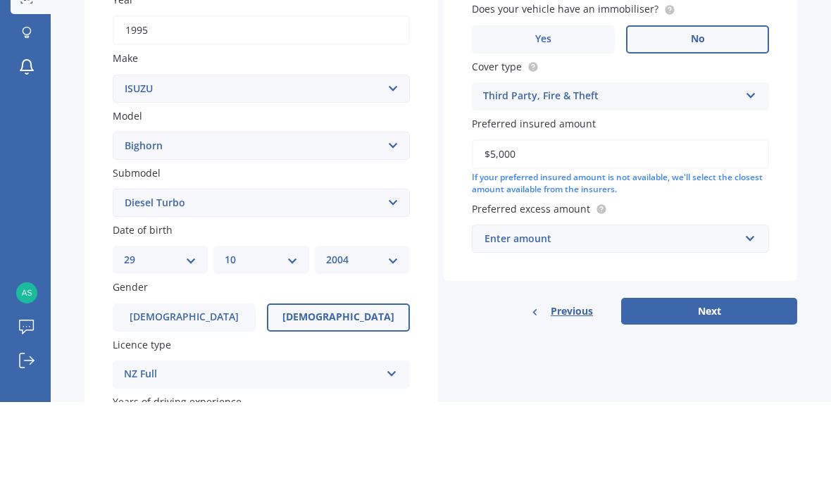
click at [801, 163] on div "Market Scan Vehicle Market Scan 70 % We just need a few more details to provide…" at bounding box center [441, 275] width 780 height 460
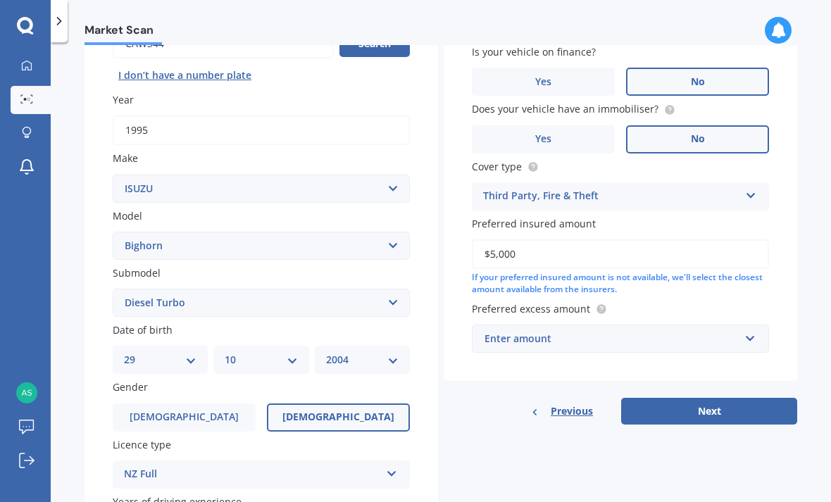
click at [763, 398] on button "Next" at bounding box center [709, 411] width 176 height 27
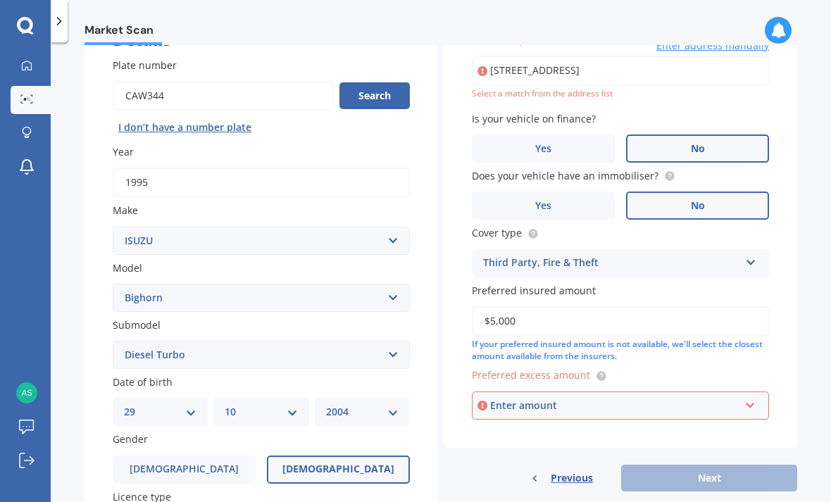
scroll to position [95, 0]
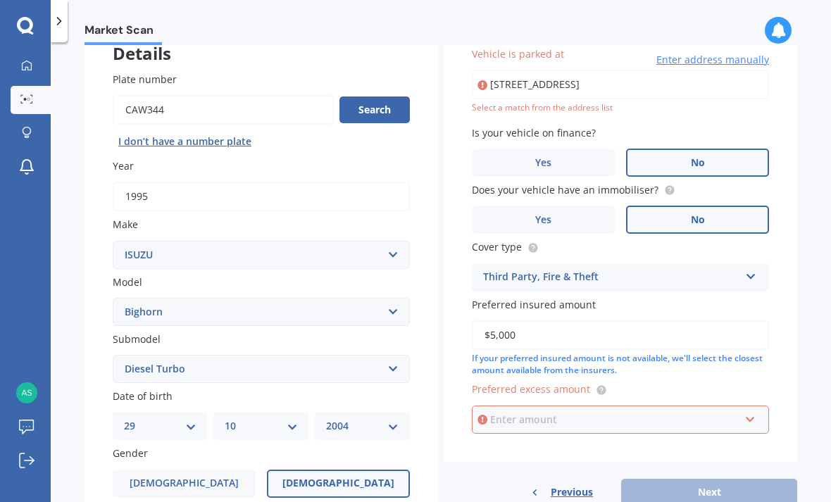
click at [750, 406] on input "text" at bounding box center [615, 419] width 284 height 27
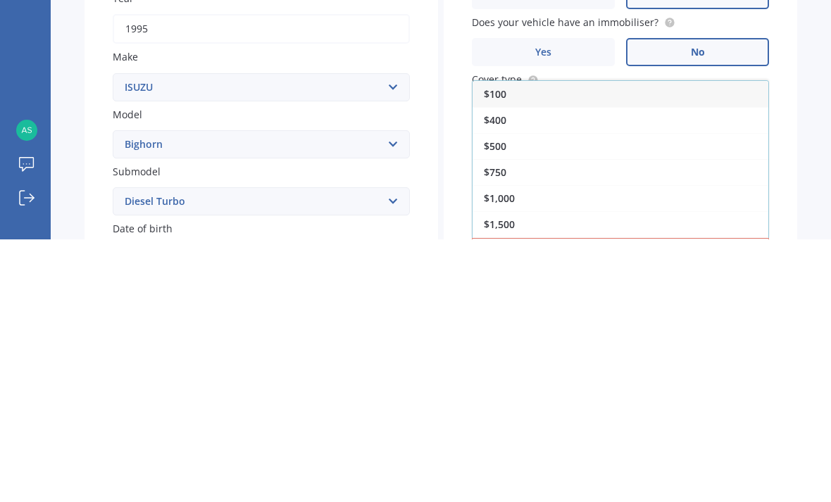
scroll to position [0, 0]
click at [556, 344] on div "$100" at bounding box center [620, 357] width 296 height 26
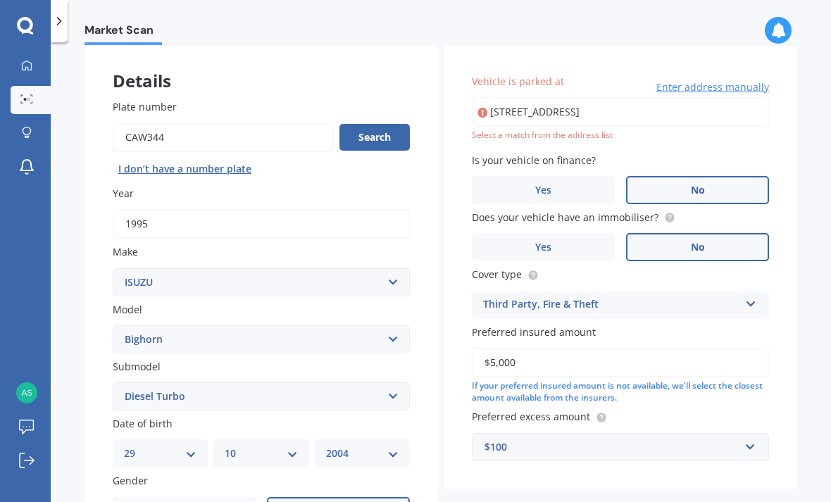
scroll to position [67, 0]
click at [748, 98] on input "230 River Road, Elgin, Ashburton 7777" at bounding box center [620, 113] width 297 height 30
type input "230 River Road, Elgin, Ashburton 7777"
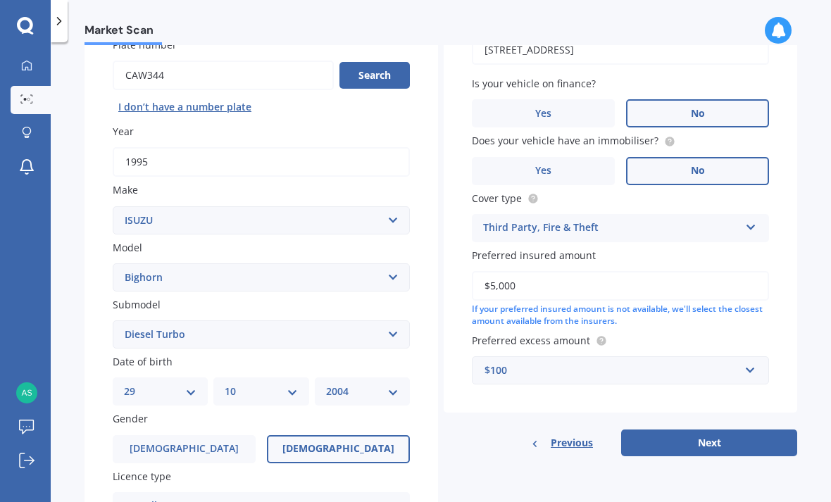
scroll to position [132, 0]
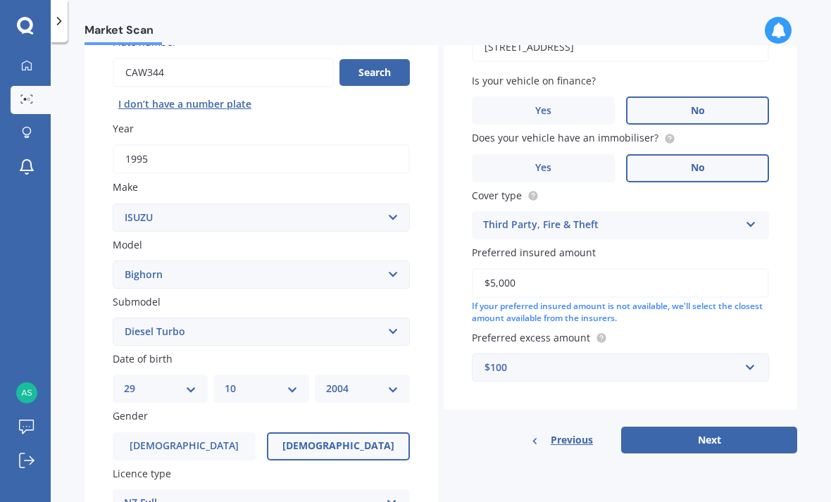
click at [751, 427] on button "Next" at bounding box center [709, 440] width 176 height 27
select select "29"
select select "10"
select select "2004"
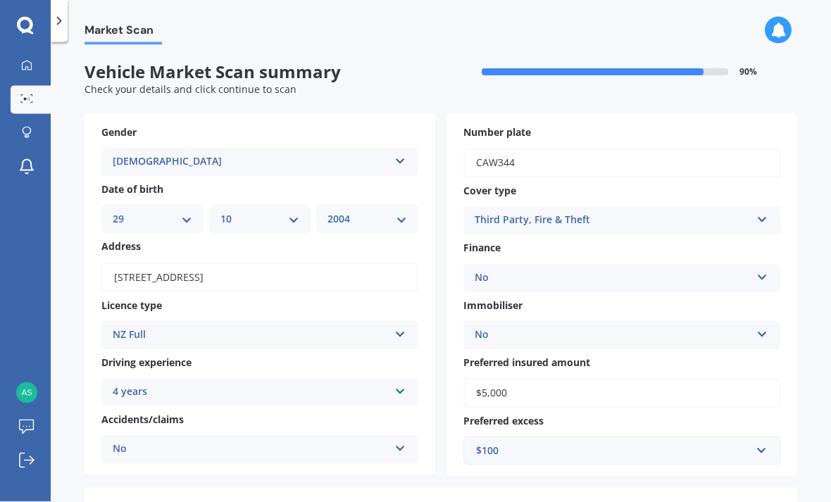
scroll to position [45, 0]
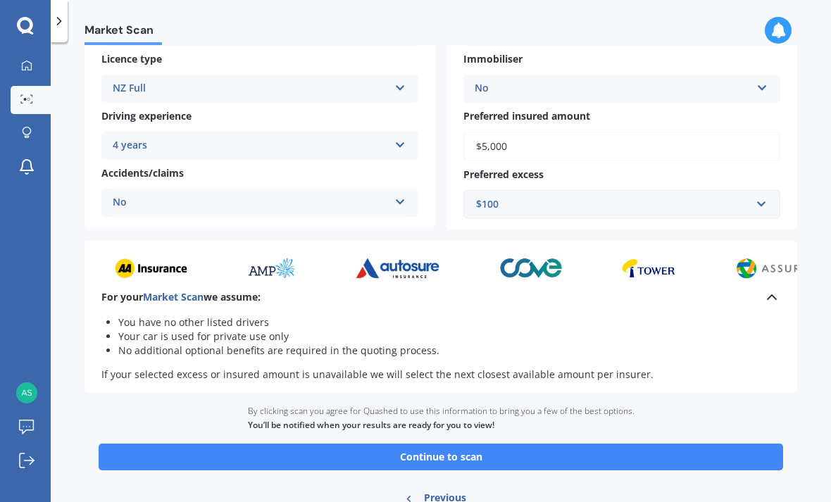
scroll to position [246, 0]
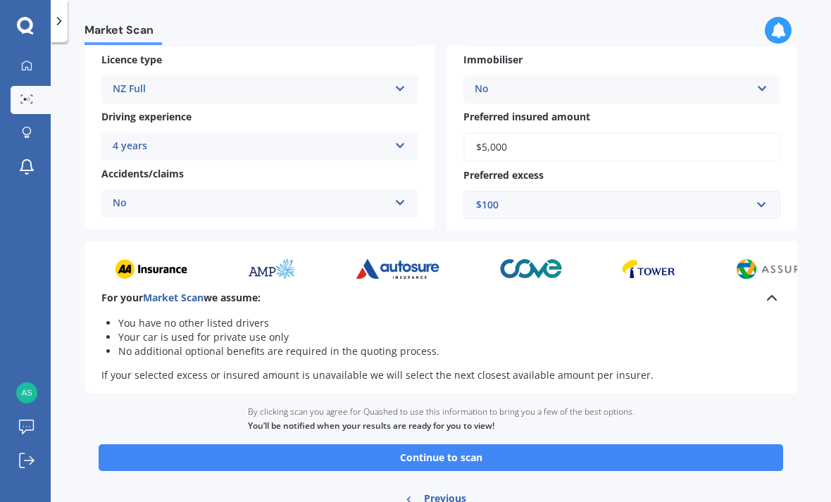
click at [697, 444] on button "Continue to scan" at bounding box center [441, 457] width 684 height 27
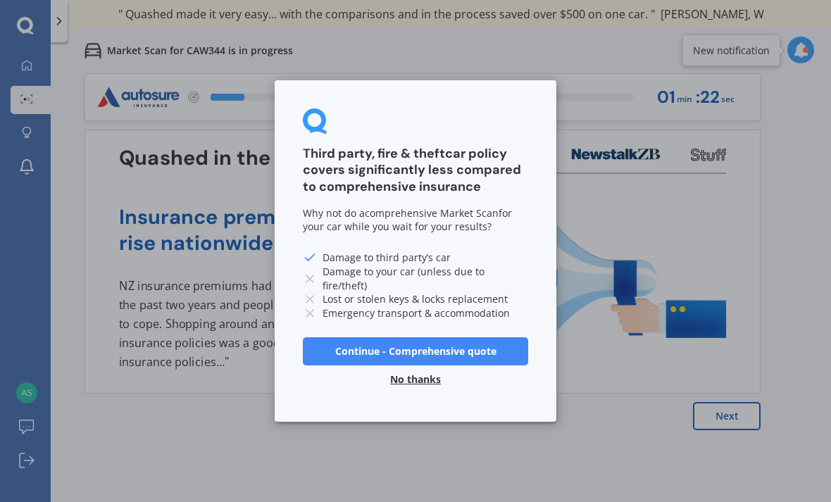
click at [376, 350] on button "Continue - Comprehensive quote" at bounding box center [415, 351] width 225 height 28
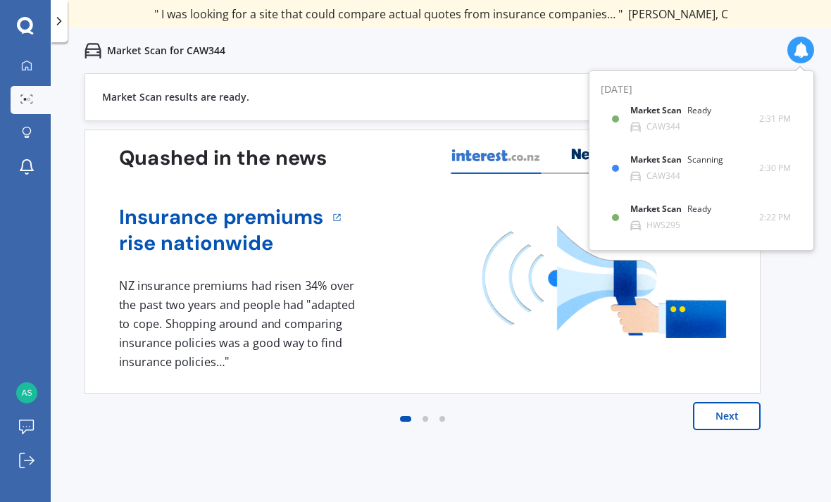
click at [804, 43] on icon at bounding box center [800, 49] width 15 height 15
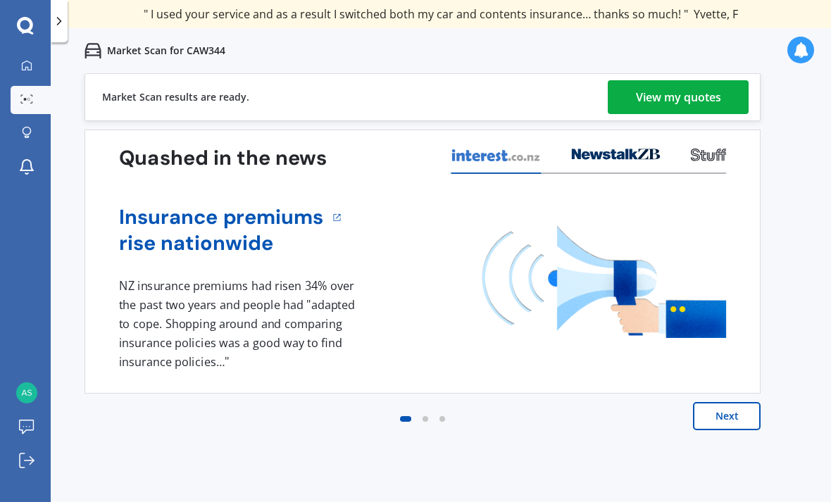
click at [722, 96] on link "View my quotes" at bounding box center [678, 97] width 141 height 34
